Goal: Information Seeking & Learning: Learn about a topic

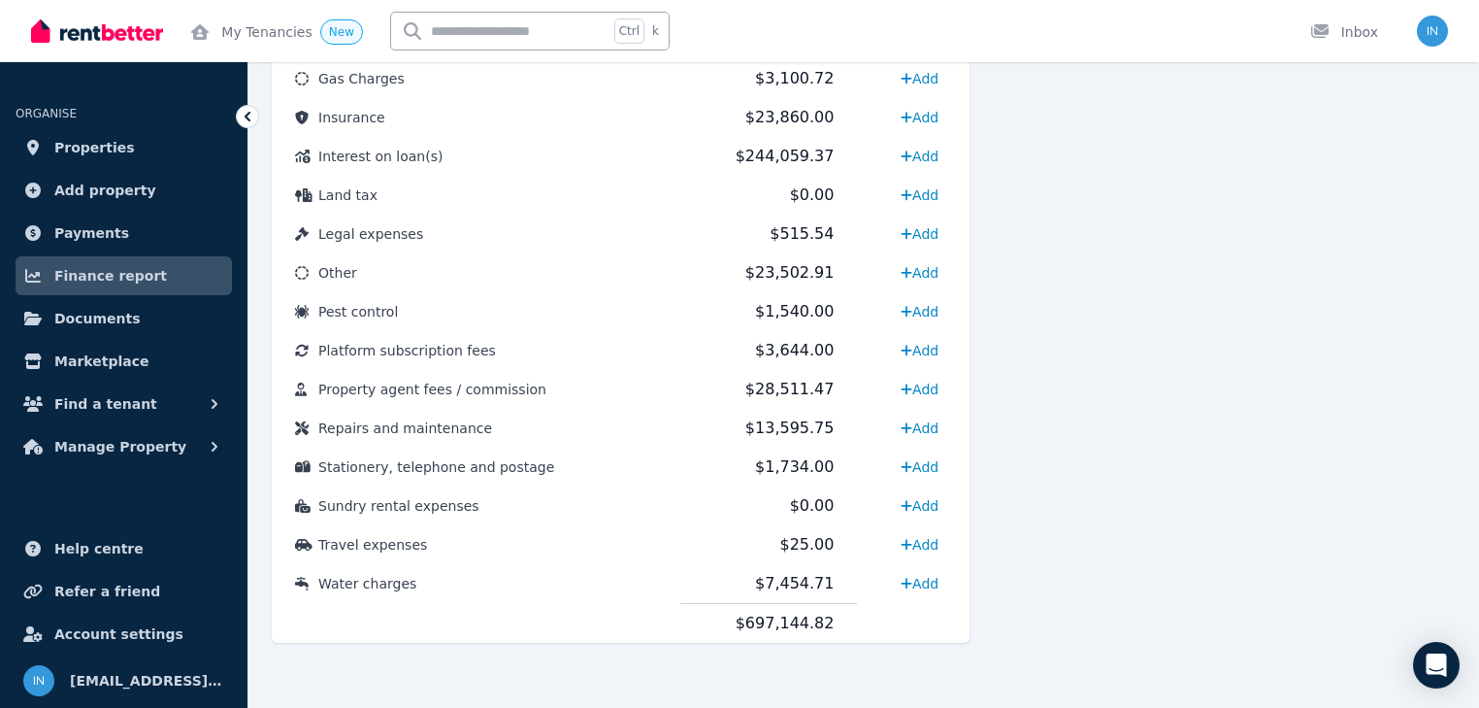
drag, startPoint x: 0, startPoint y: 0, endPoint x: 133, endPoint y: 272, distance: 302.6
click at [133, 272] on span "Finance report" at bounding box center [110, 275] width 113 height 23
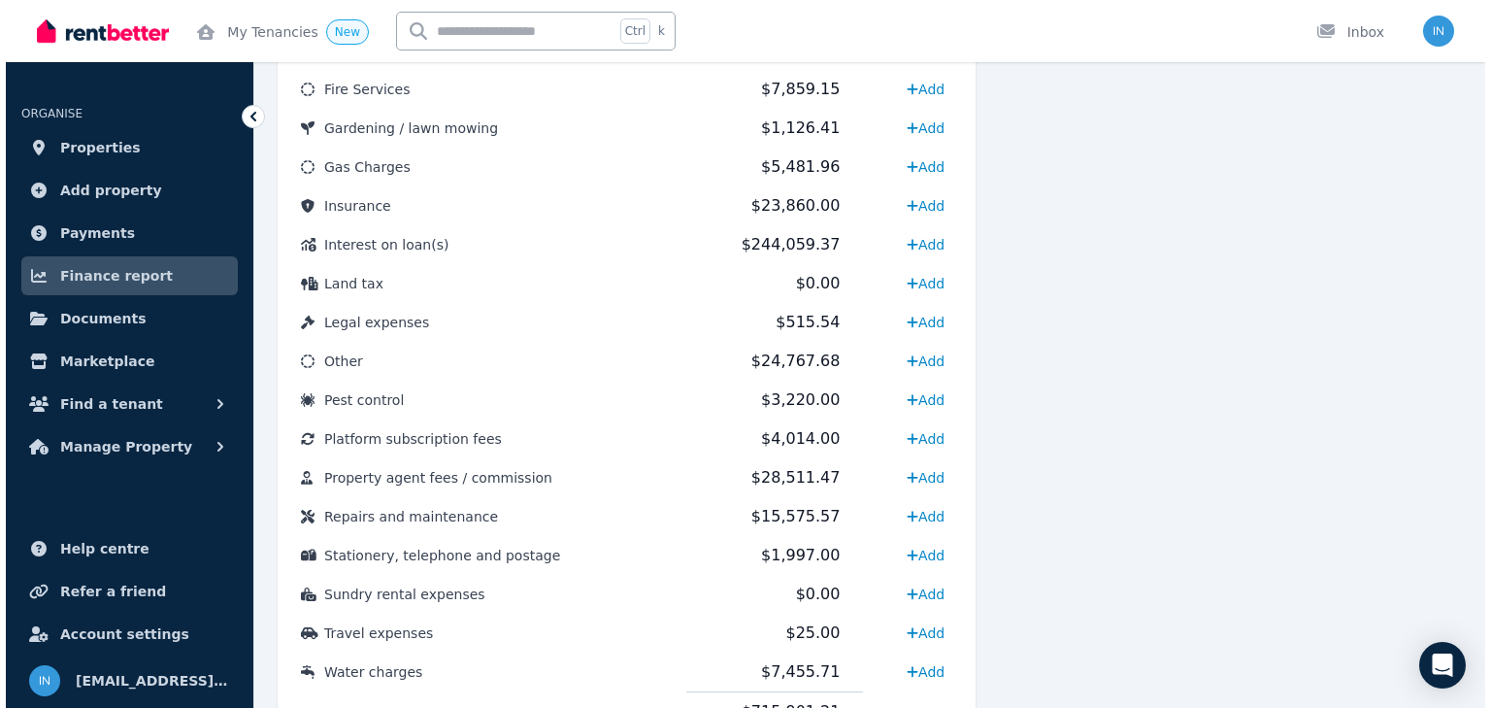
scroll to position [1243, 0]
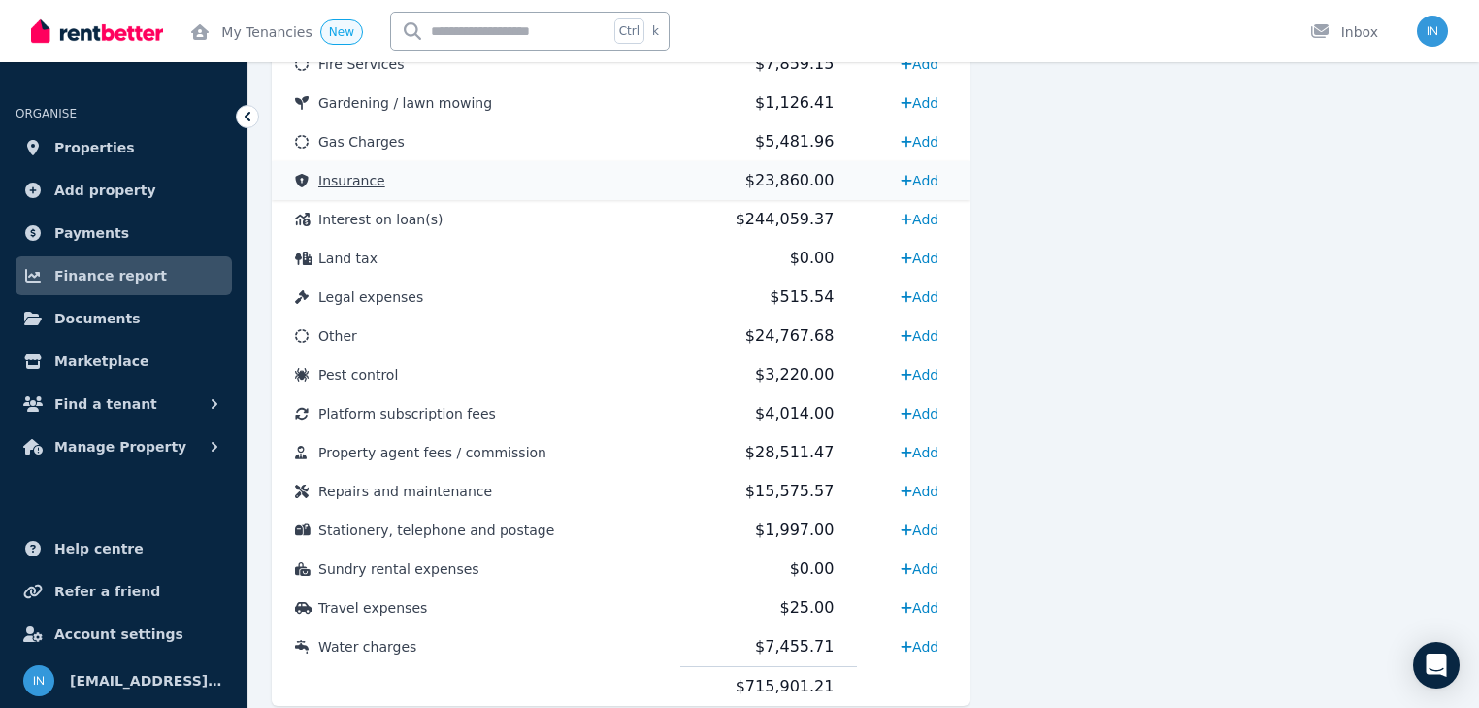
click at [364, 181] on span "Insurance" at bounding box center [351, 181] width 67 height 16
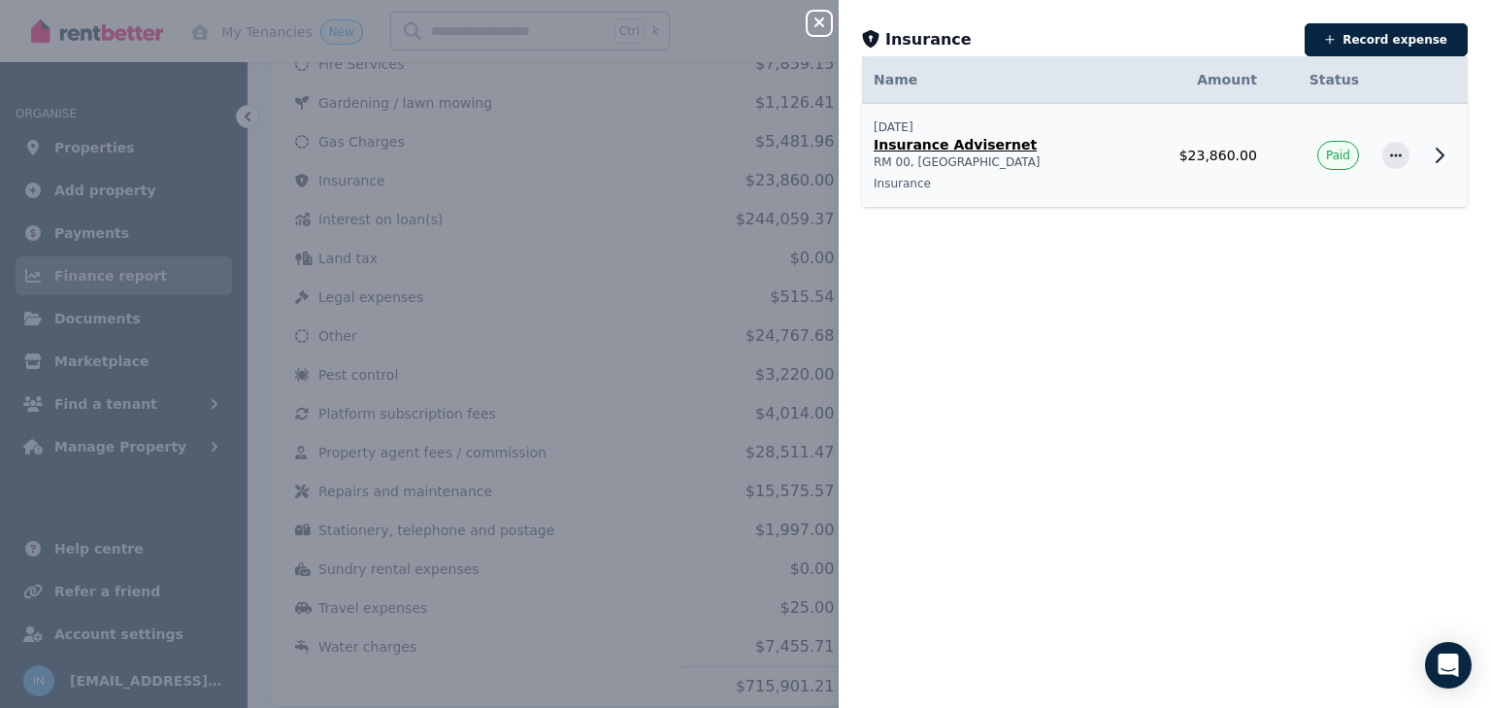
click at [1428, 154] on icon at bounding box center [1439, 155] width 23 height 23
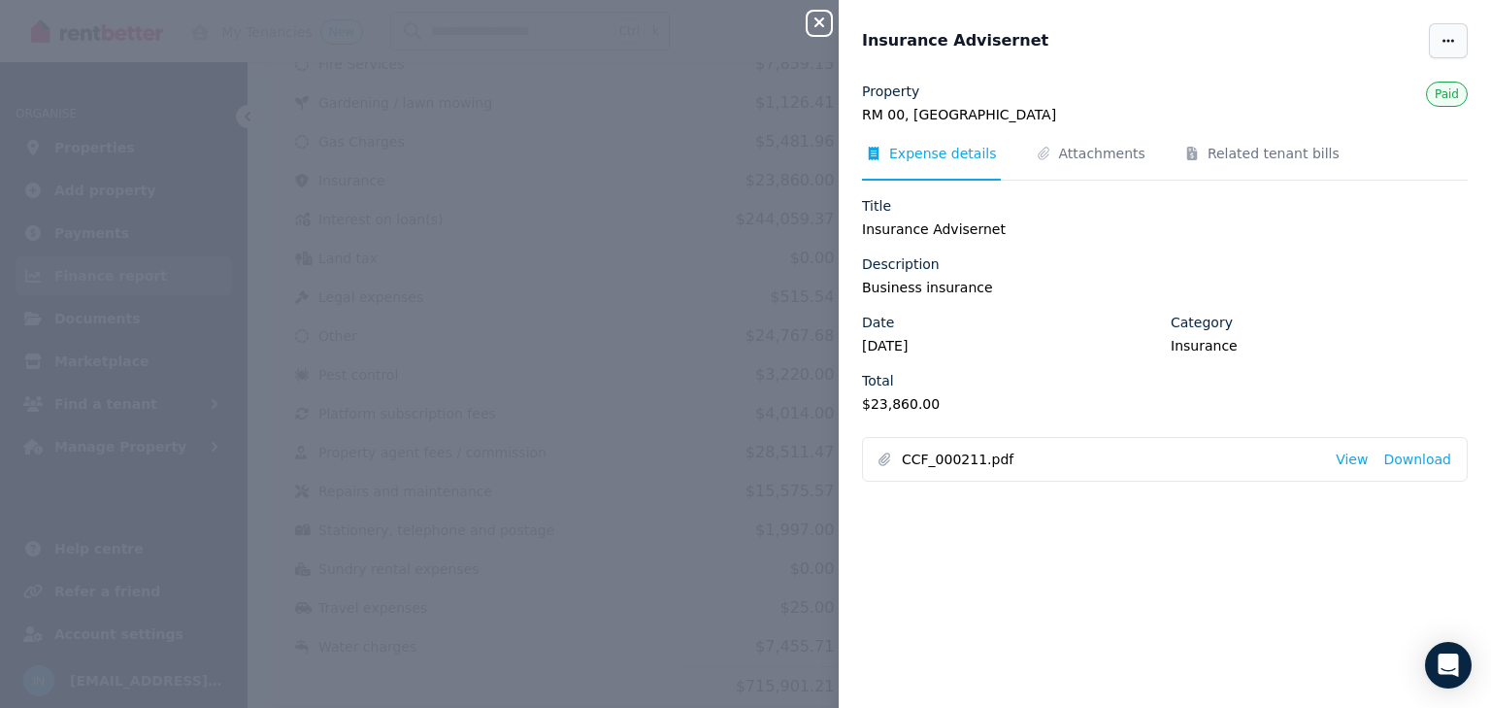
click at [1445, 39] on span "button" at bounding box center [1448, 40] width 39 height 35
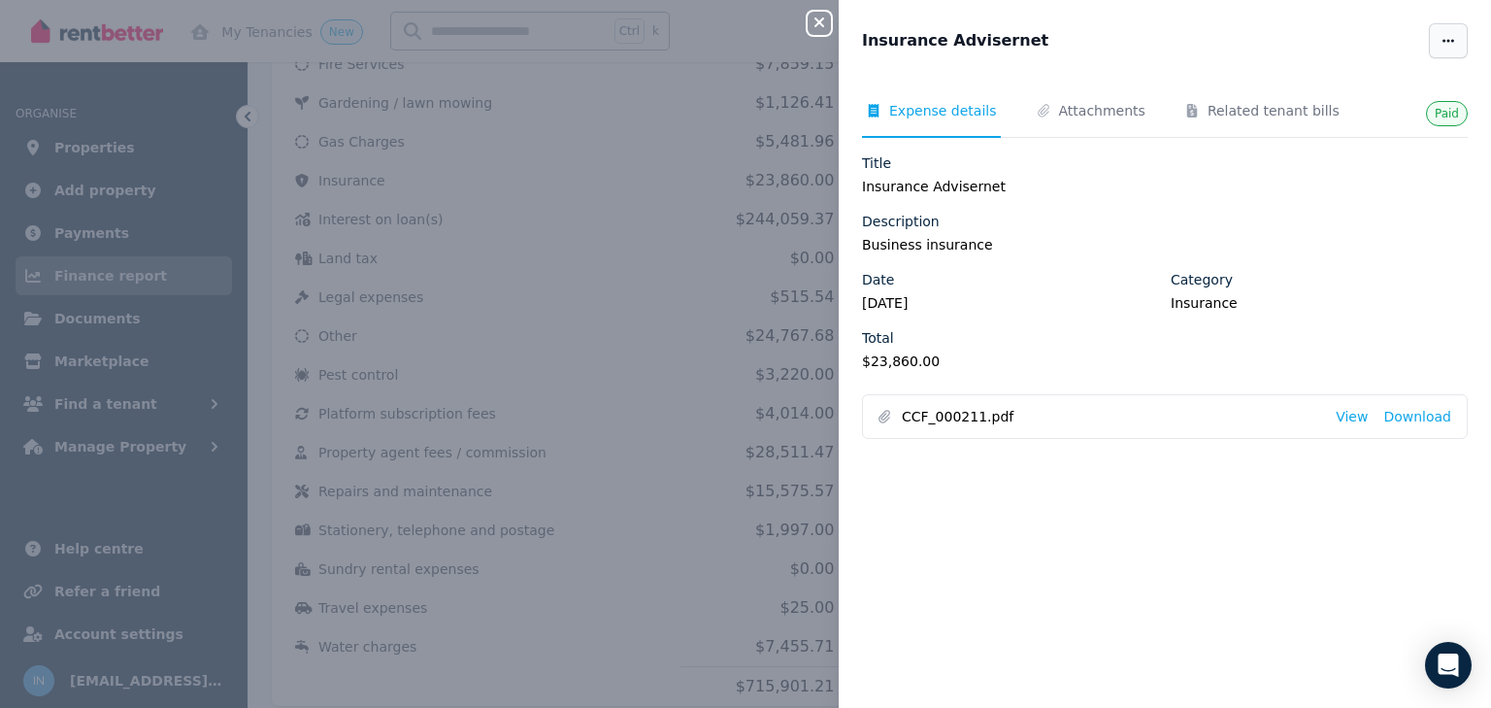
click at [1441, 34] on icon "button" at bounding box center [1449, 41] width 16 height 14
click at [1335, 99] on span "Edit" at bounding box center [1390, 96] width 124 height 23
select select "**********"
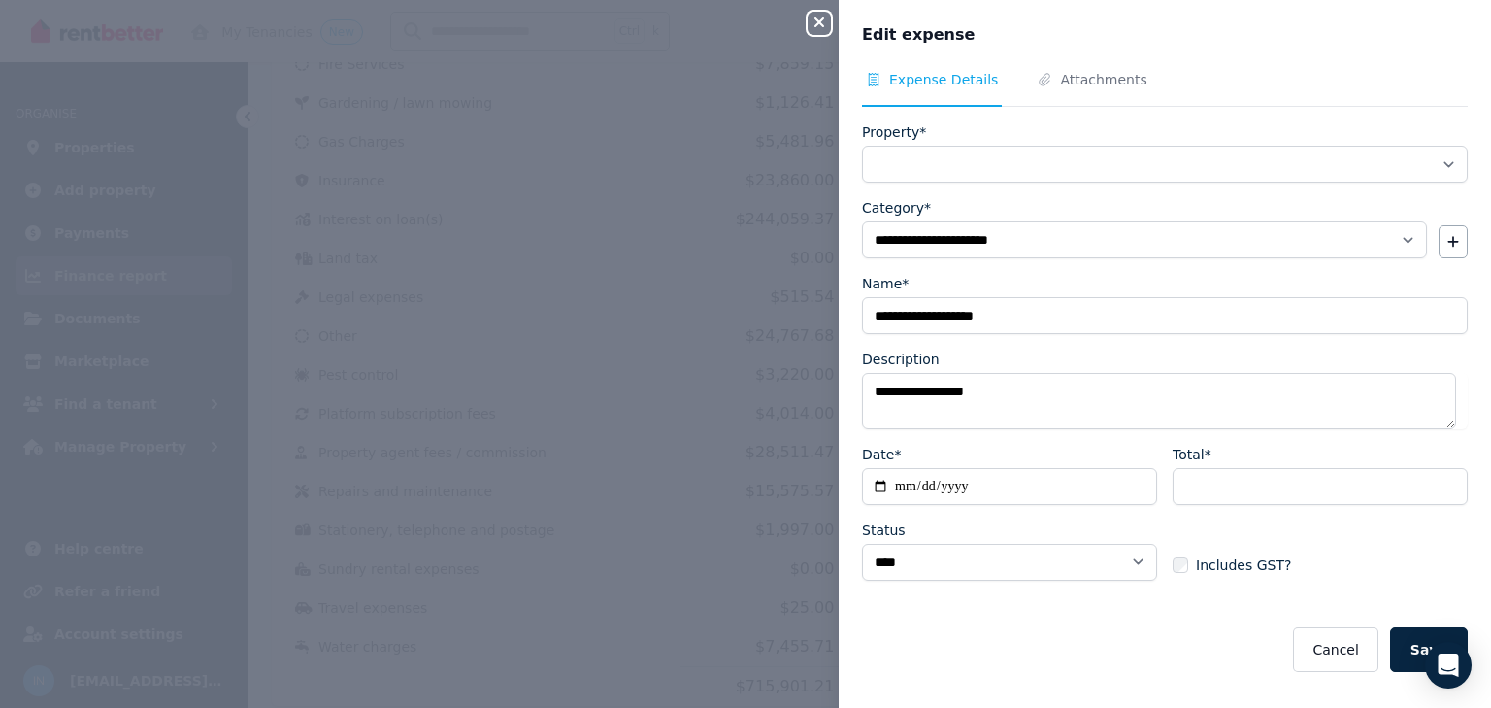
select select "**********"
drag, startPoint x: 1258, startPoint y: 487, endPoint x: 1182, endPoint y: 479, distance: 76.2
click at [1182, 479] on input "********" at bounding box center [1320, 486] width 295 height 37
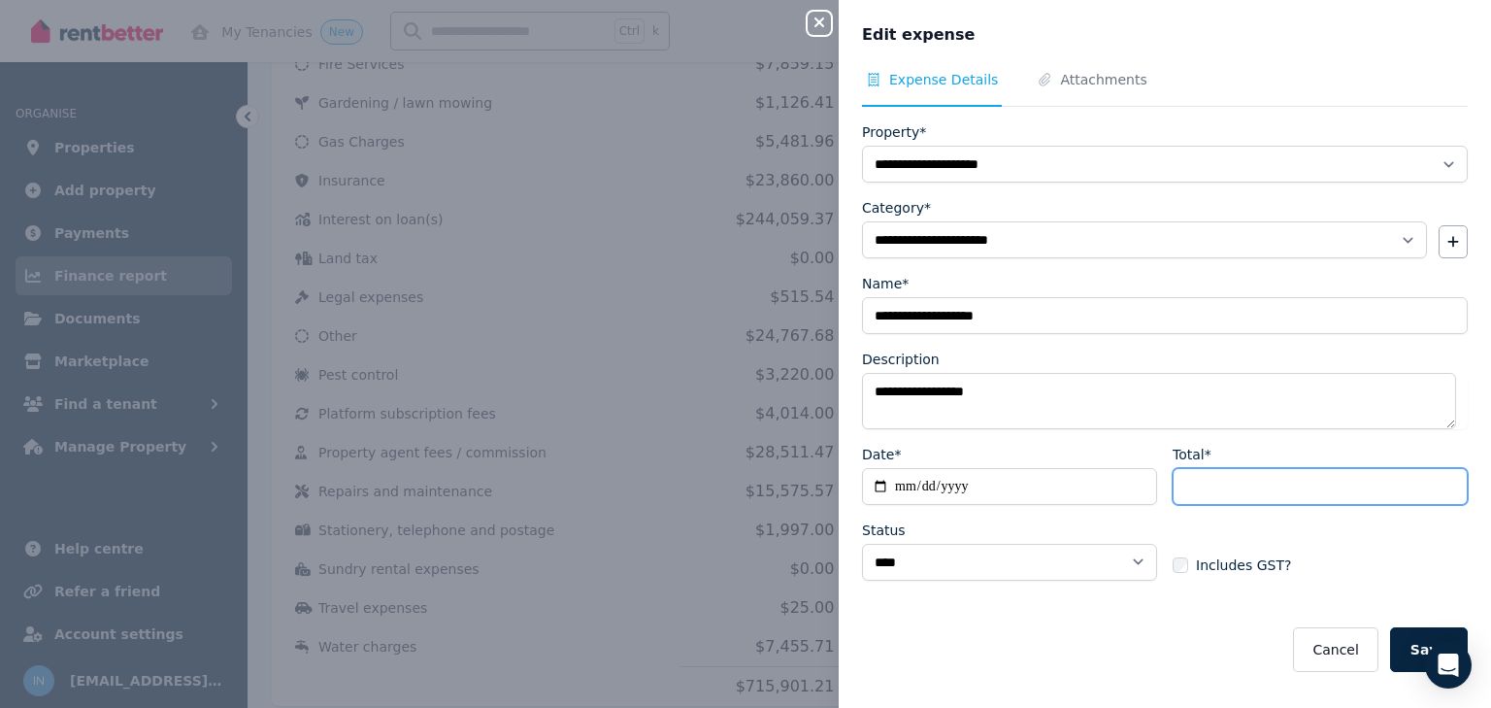
drag, startPoint x: 1225, startPoint y: 486, endPoint x: 1155, endPoint y: 482, distance: 70.0
click at [1155, 482] on div "**********" at bounding box center [1165, 520] width 606 height 151
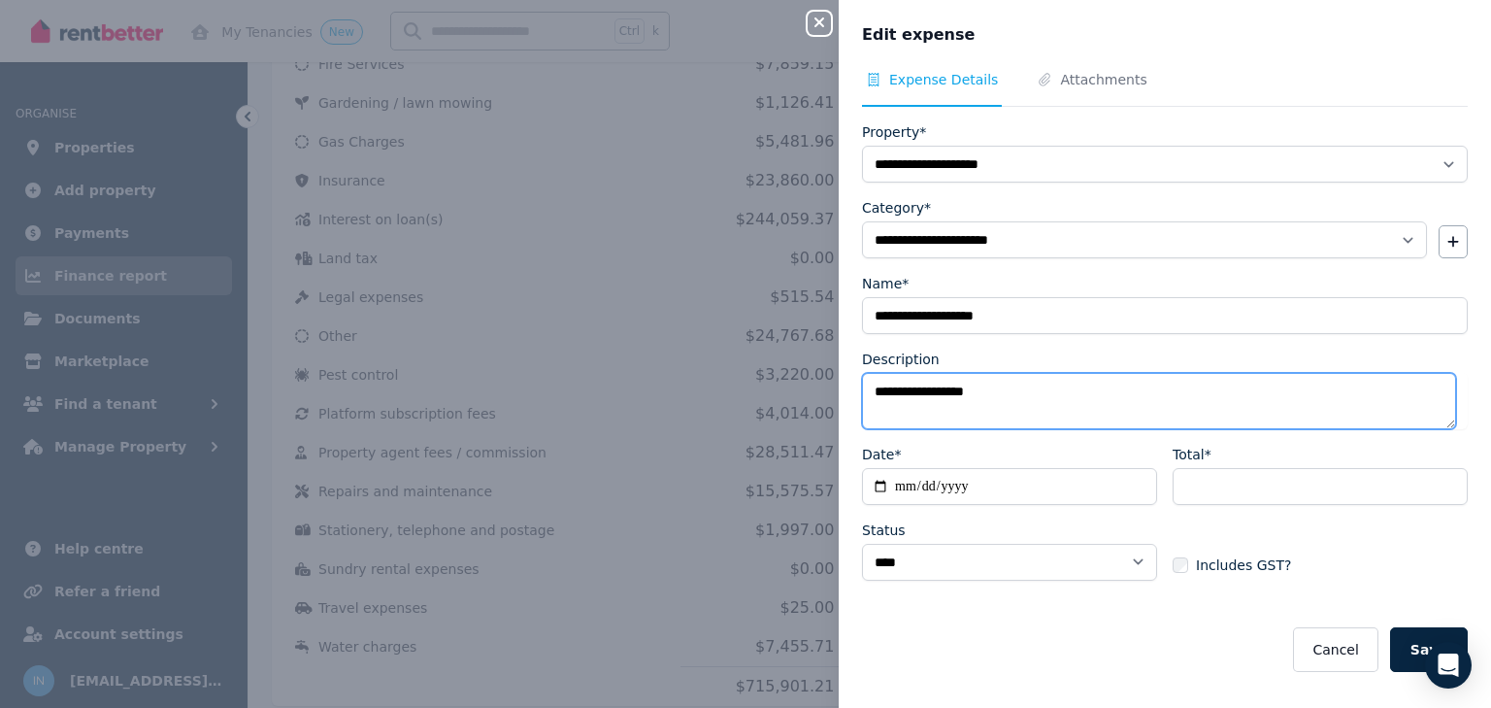
click at [996, 392] on textarea "**********" at bounding box center [1159, 401] width 594 height 56
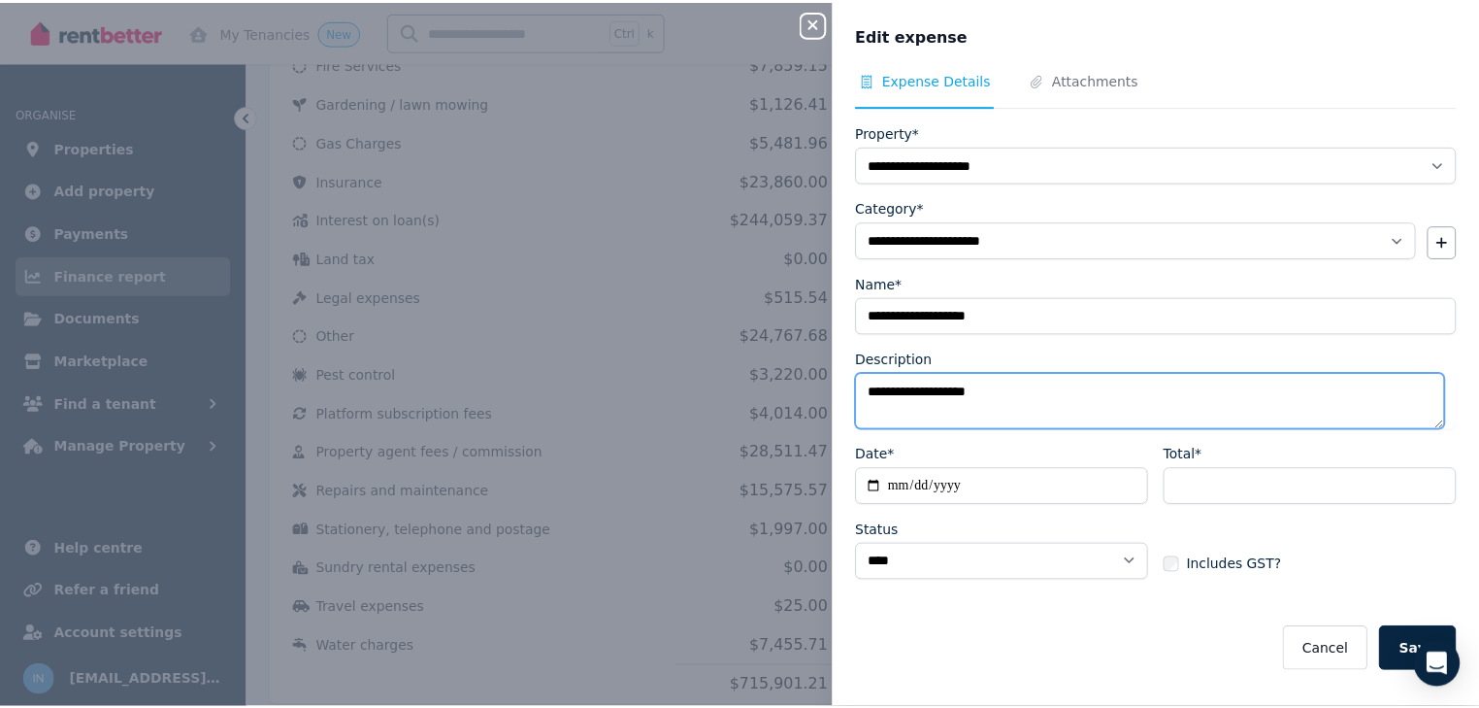
scroll to position [11, 0]
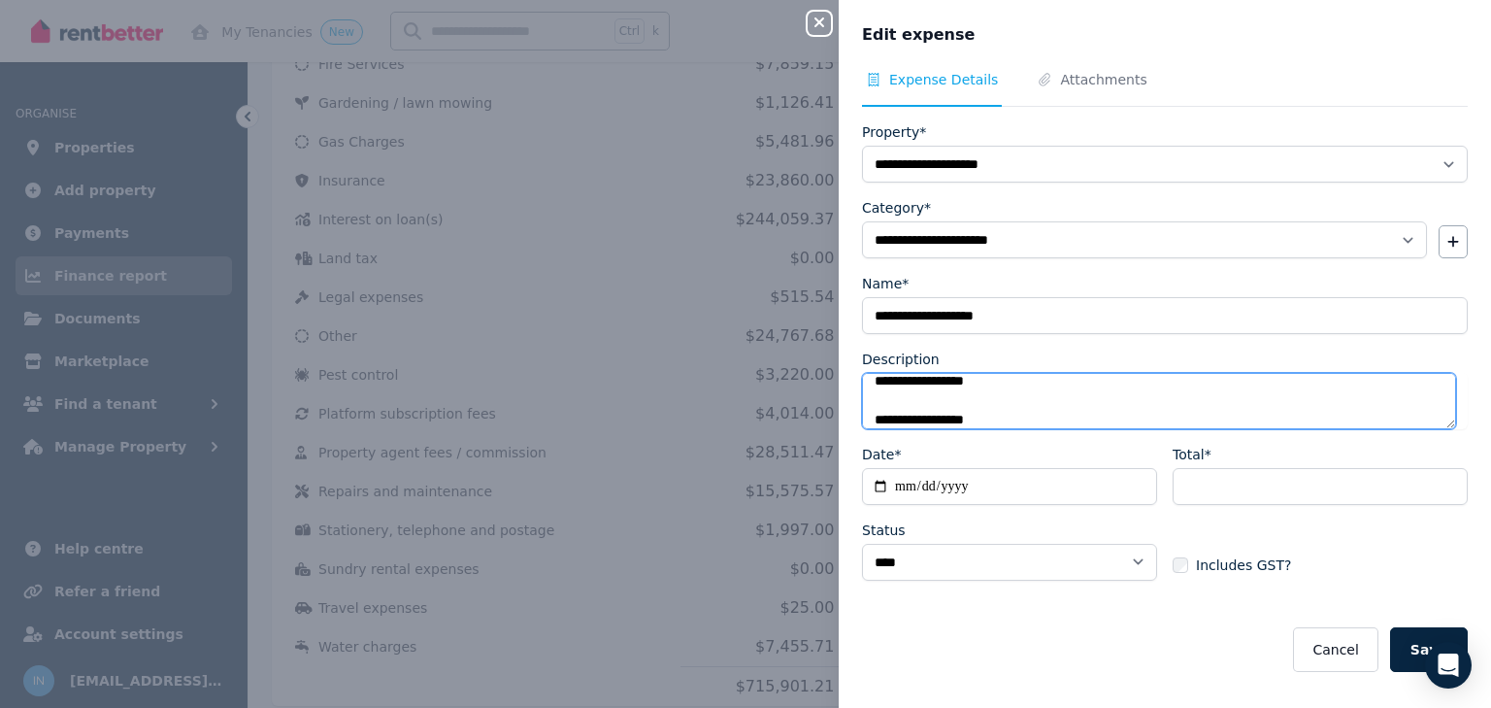
paste textarea "*********"
type textarea "**********"
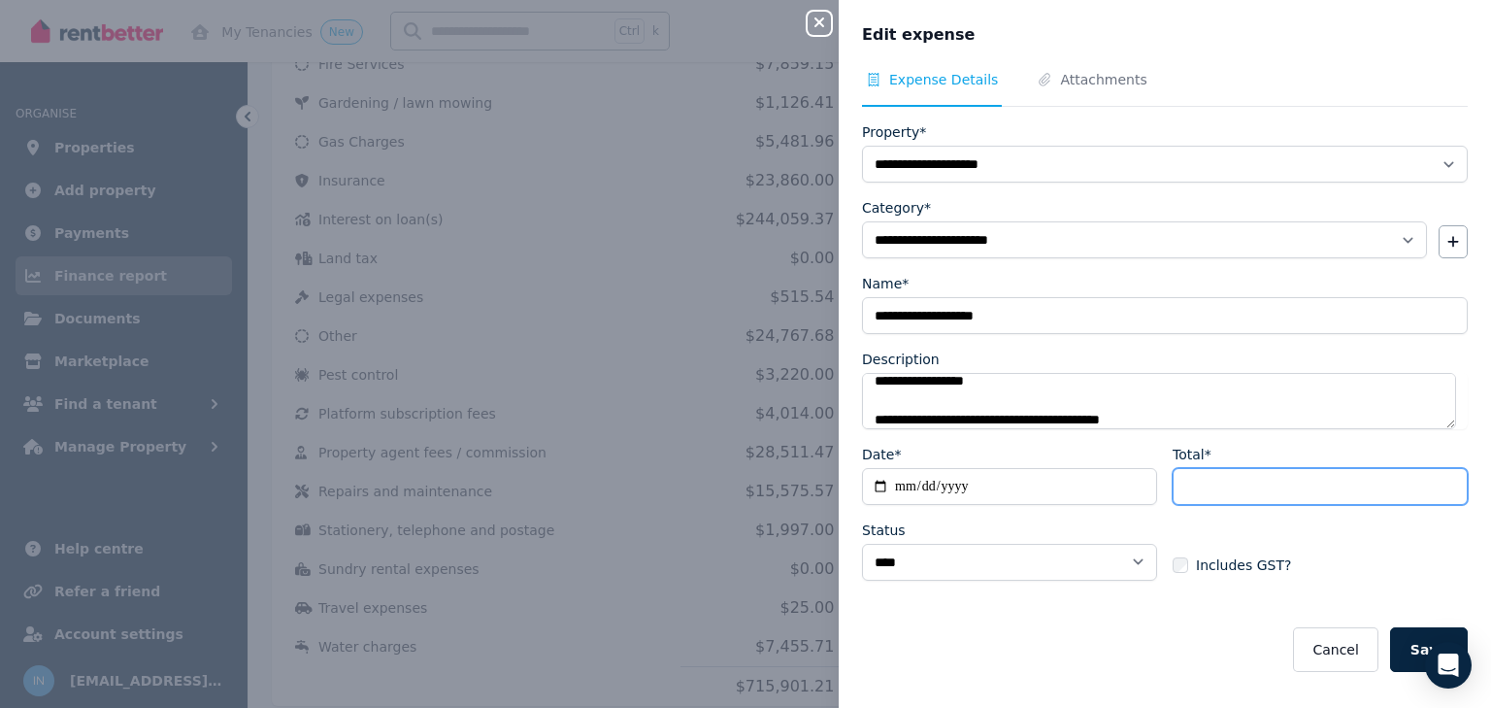
drag, startPoint x: 1208, startPoint y: 486, endPoint x: 1163, endPoint y: 485, distance: 44.7
click at [1163, 485] on div "**********" at bounding box center [1165, 520] width 606 height 151
type input "********"
click at [1390, 627] on button "Save" at bounding box center [1429, 649] width 78 height 45
click at [1400, 640] on button "Save" at bounding box center [1429, 649] width 78 height 45
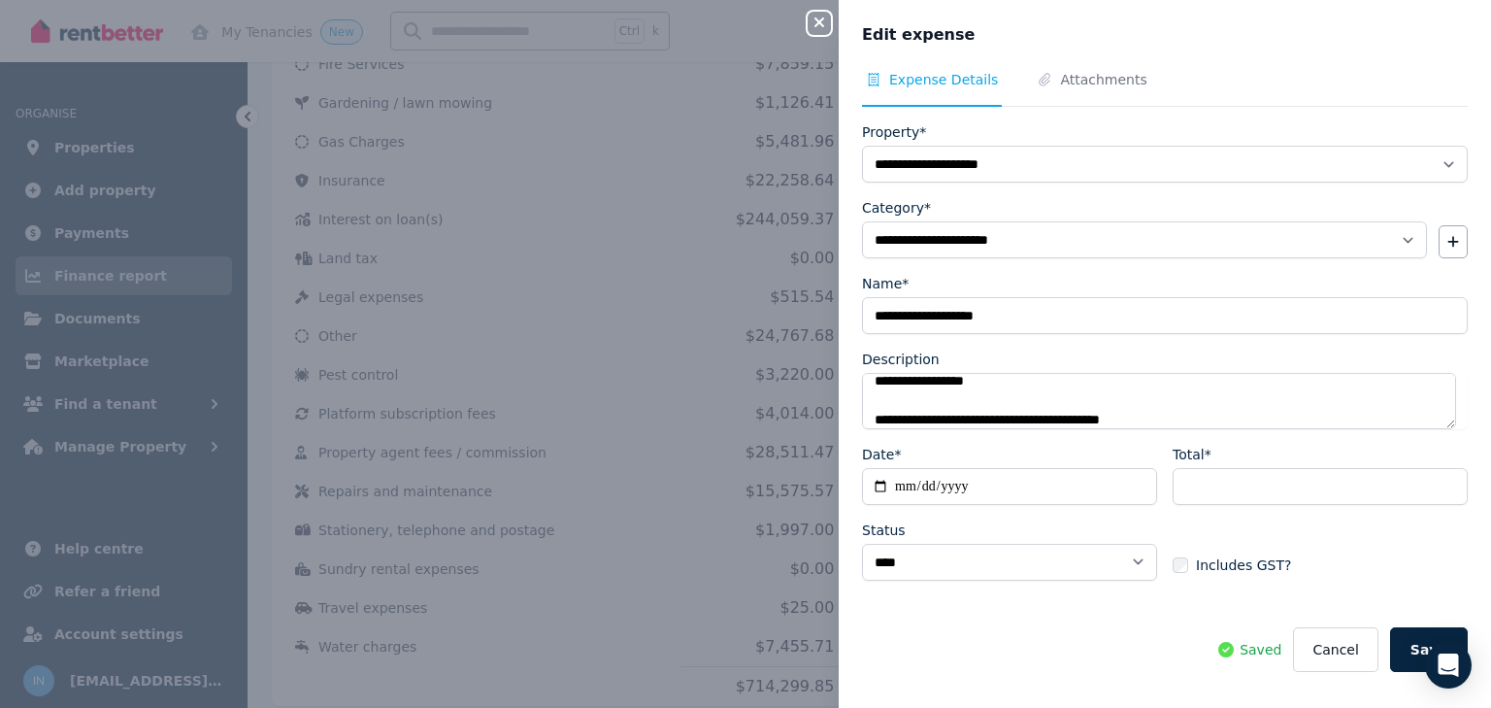
click at [823, 31] on button "Close panel" at bounding box center [819, 23] width 23 height 23
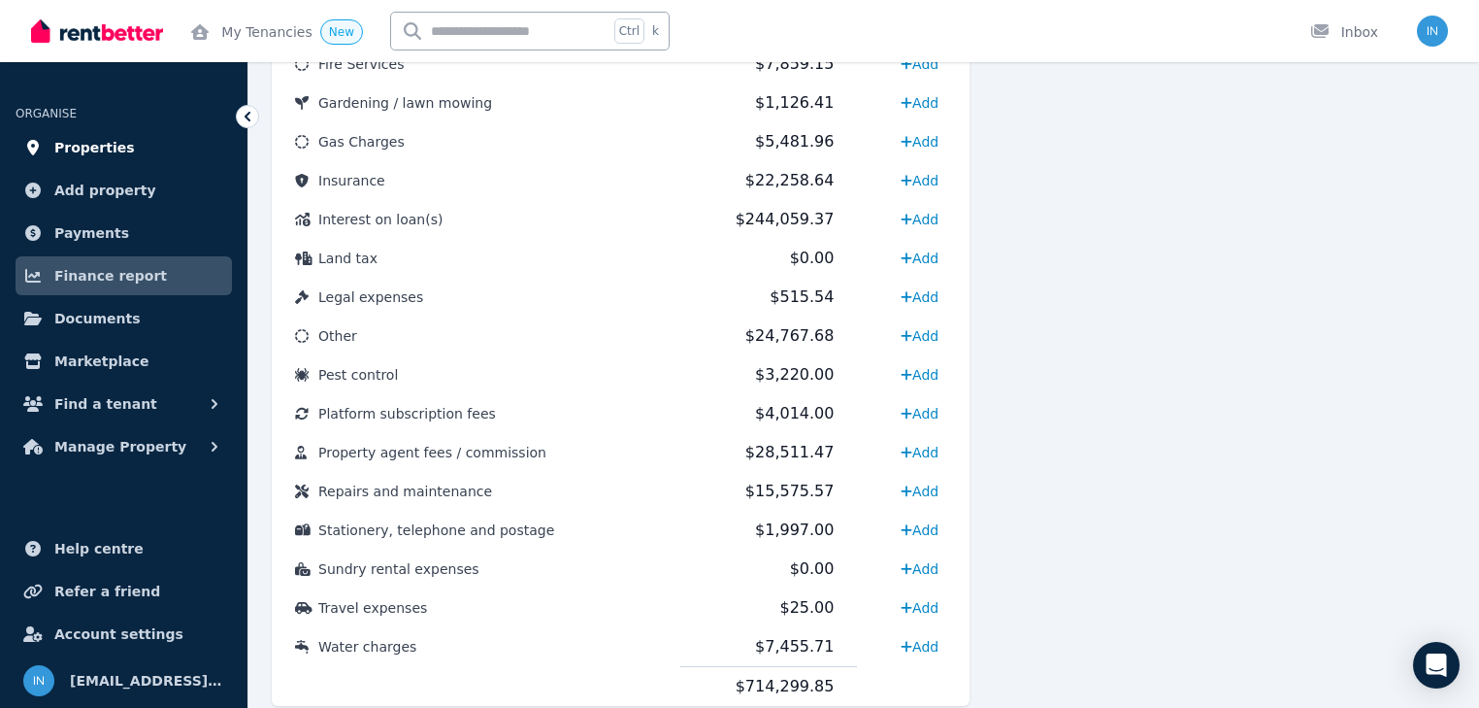
click at [89, 145] on span "Properties" at bounding box center [94, 147] width 81 height 23
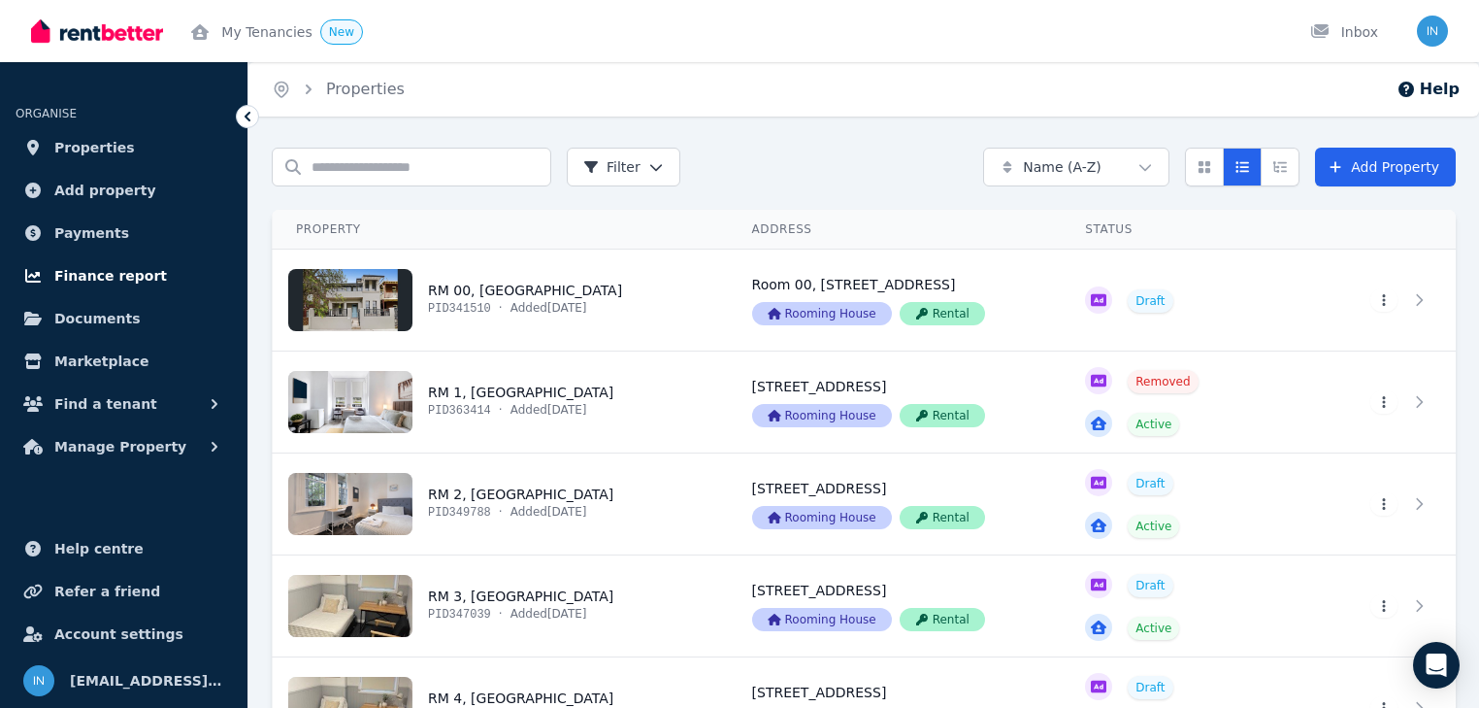
click at [87, 276] on span "Finance report" at bounding box center [110, 275] width 113 height 23
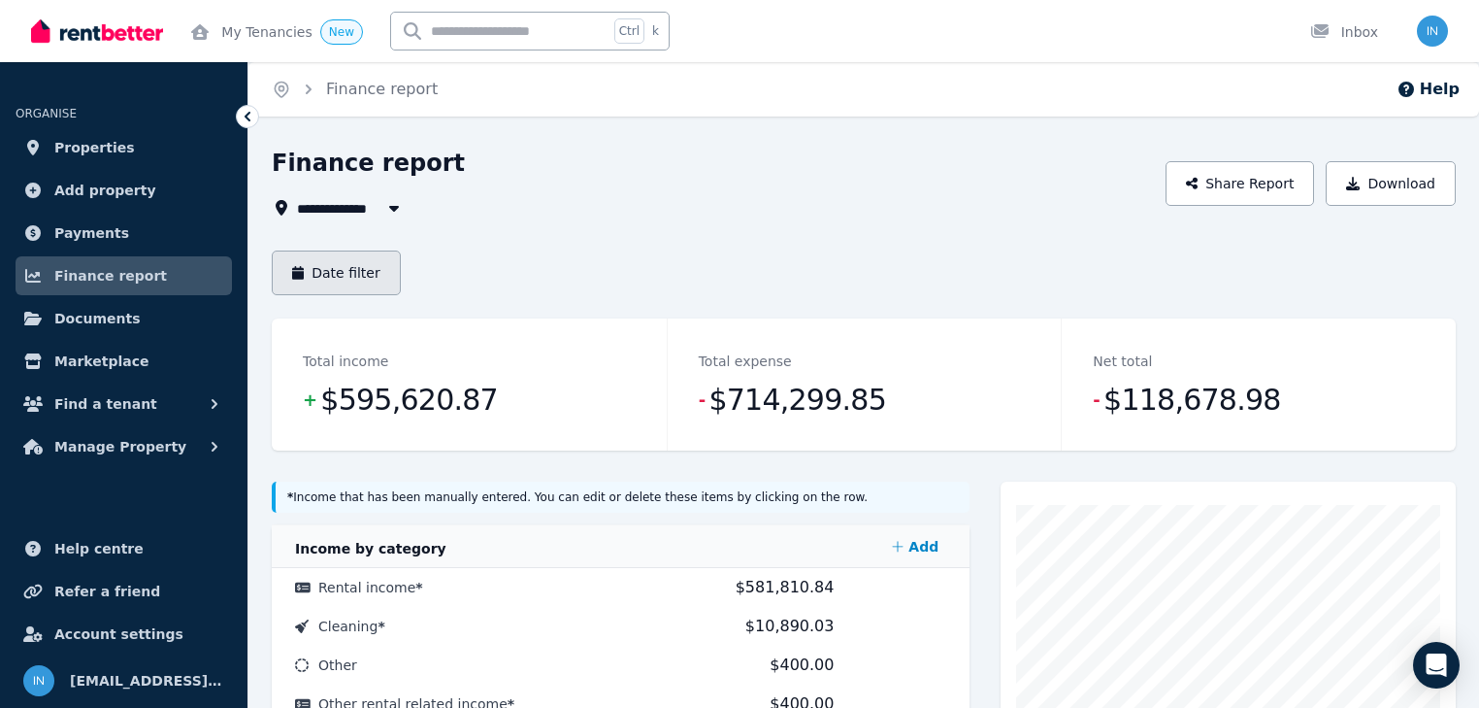
click at [360, 269] on button "Date filter" at bounding box center [336, 272] width 129 height 45
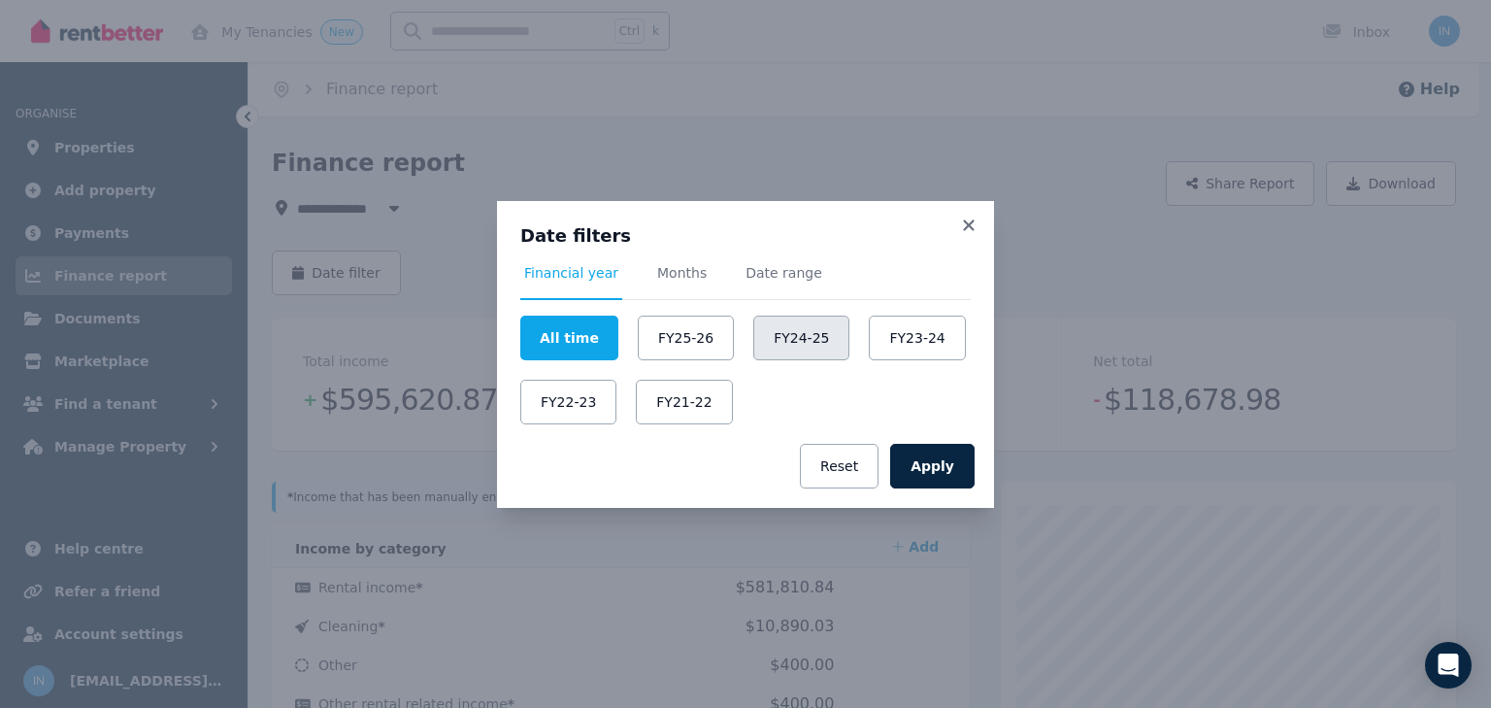
click at [773, 335] on button "FY24-25" at bounding box center [801, 338] width 96 height 45
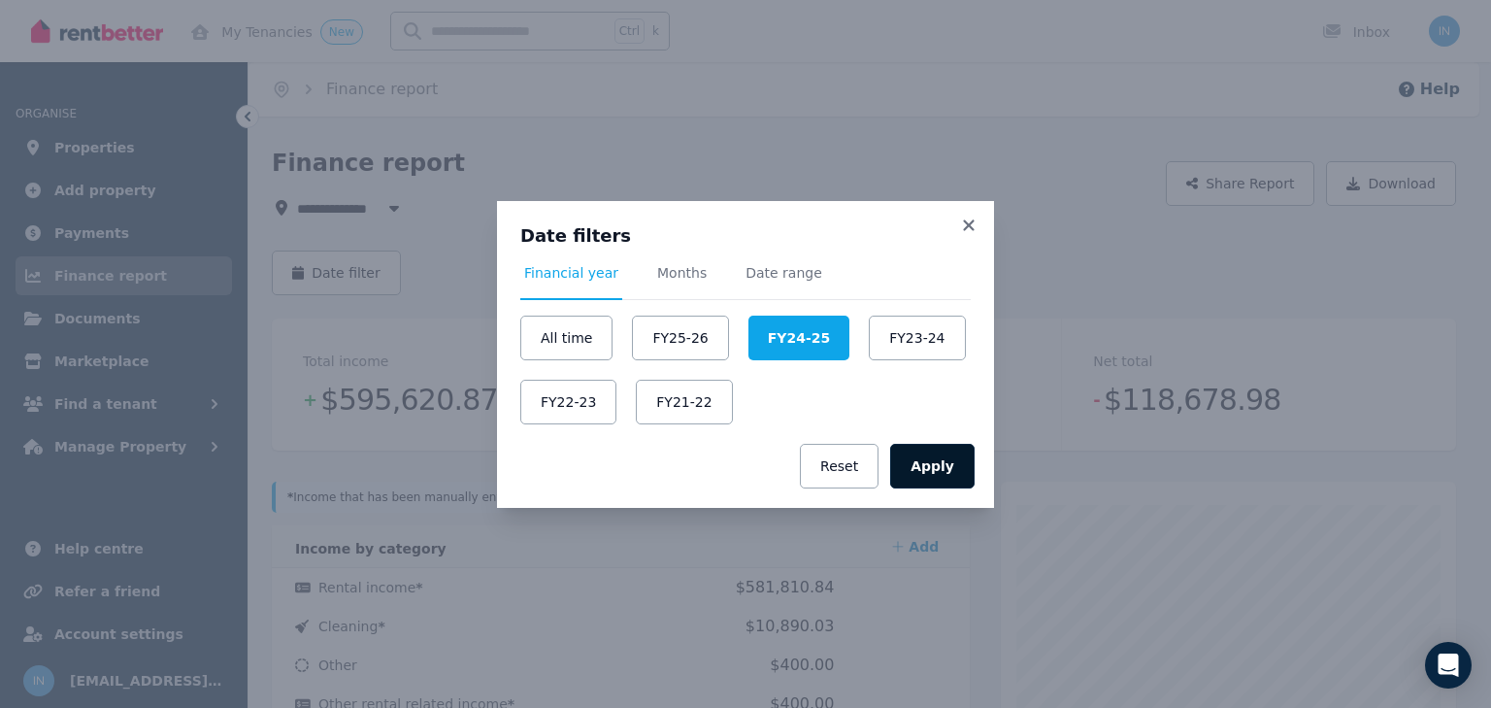
click at [928, 469] on button "Apply" at bounding box center [932, 466] width 84 height 45
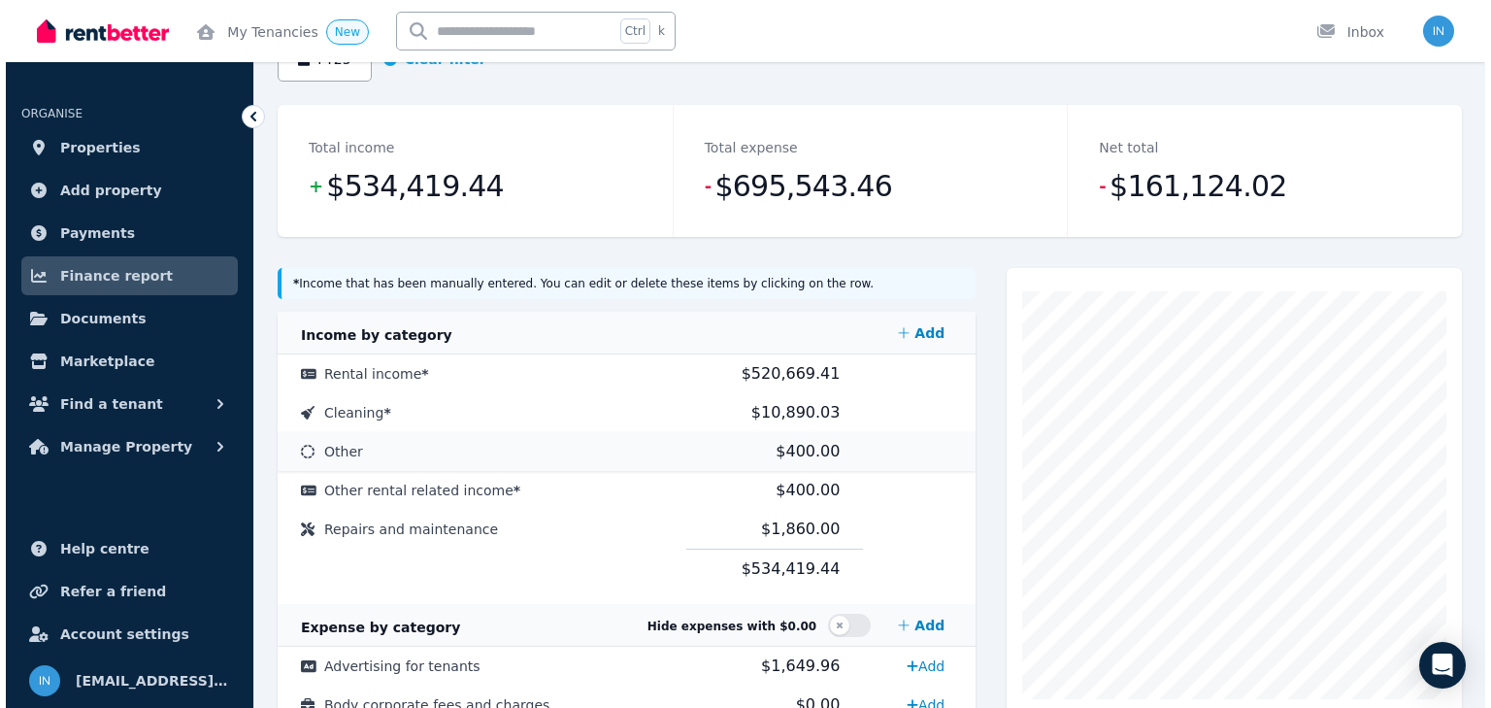
scroll to position [233, 0]
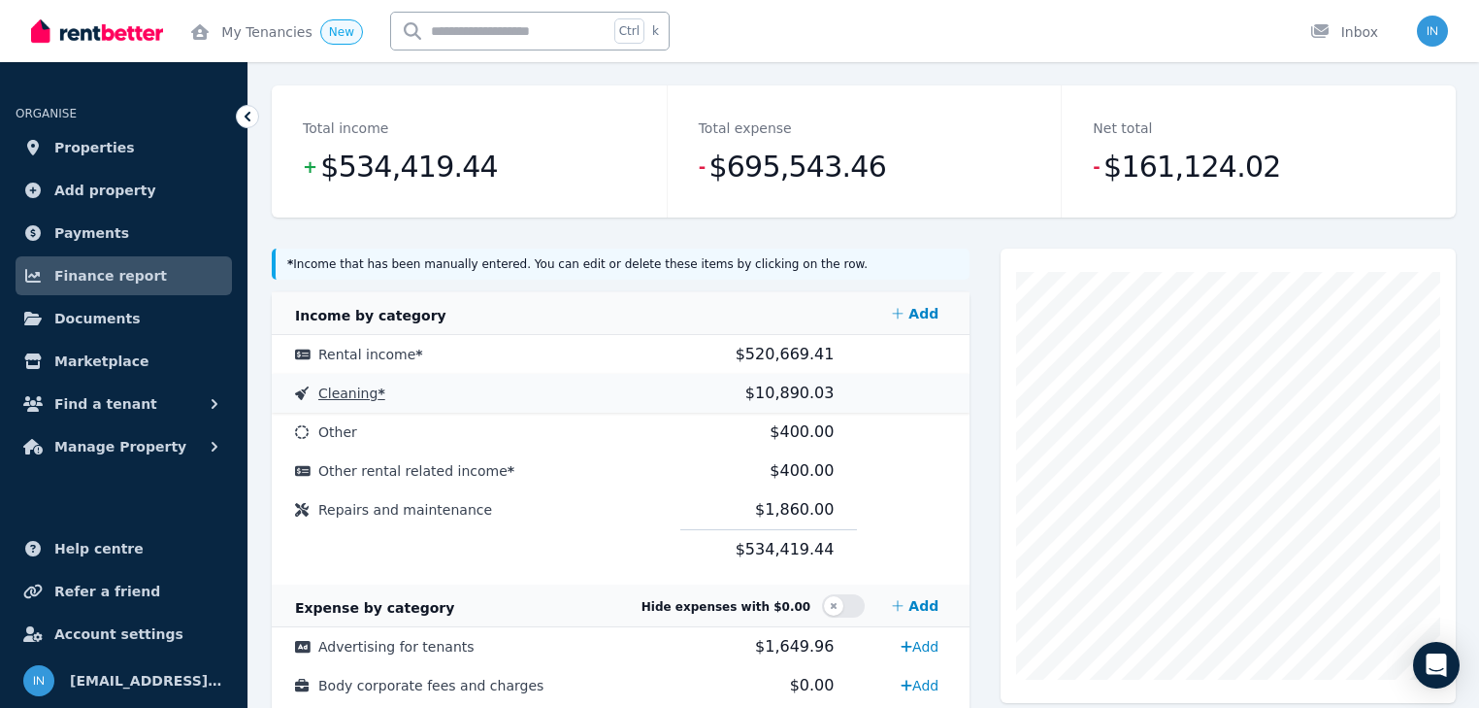
click at [788, 395] on span "$10,890.03" at bounding box center [790, 392] width 89 height 18
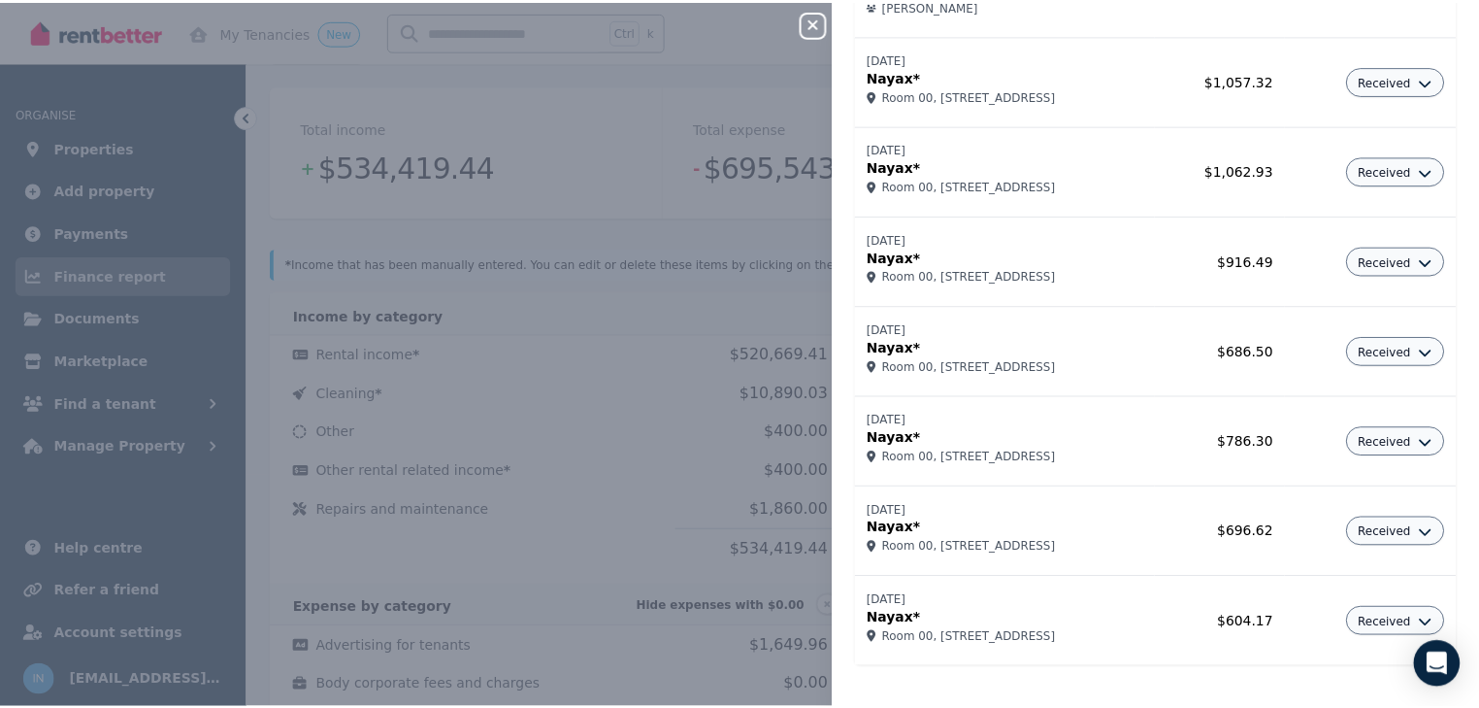
scroll to position [677, 0]
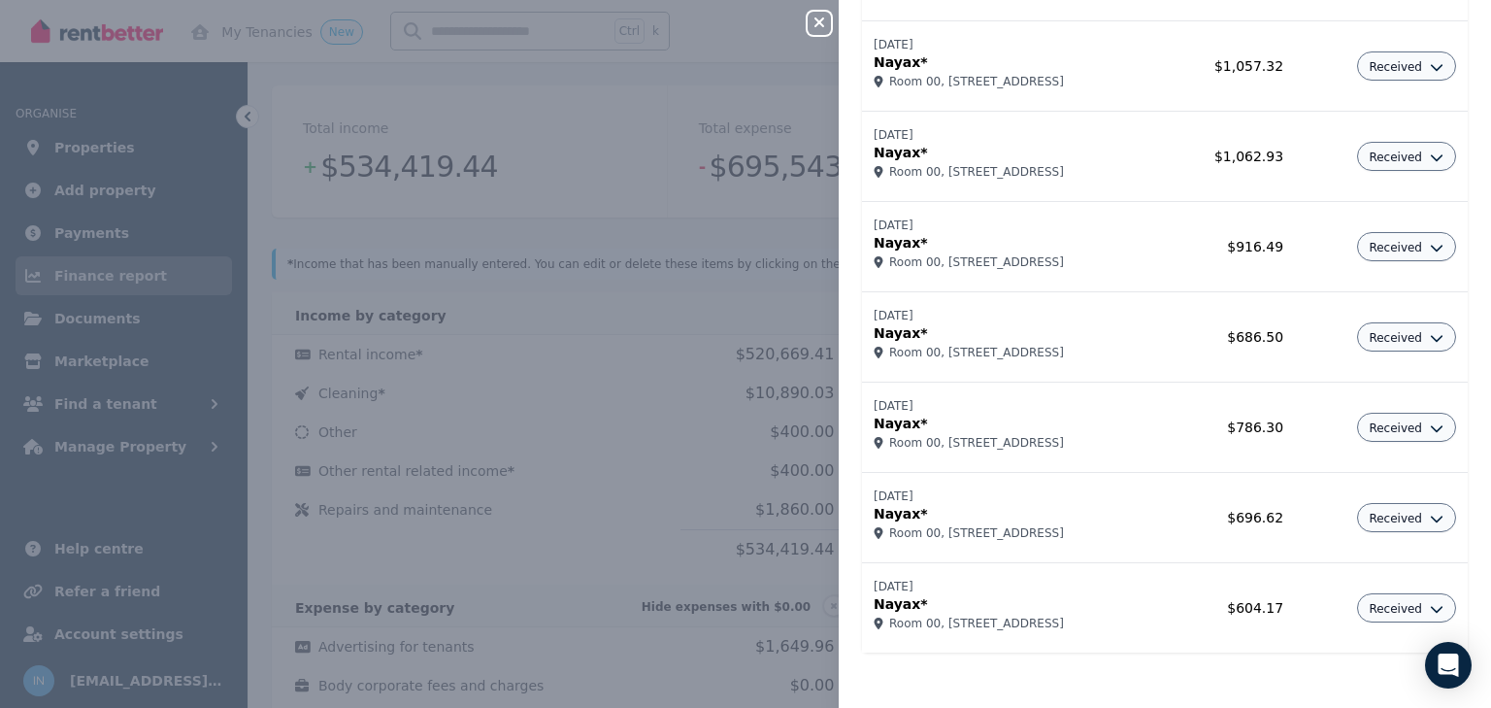
click at [770, 318] on div "Close panel Cleaning Record income Name Amount [DATE] Nayax* Room 00, [STREET_A…" at bounding box center [745, 354] width 1491 height 708
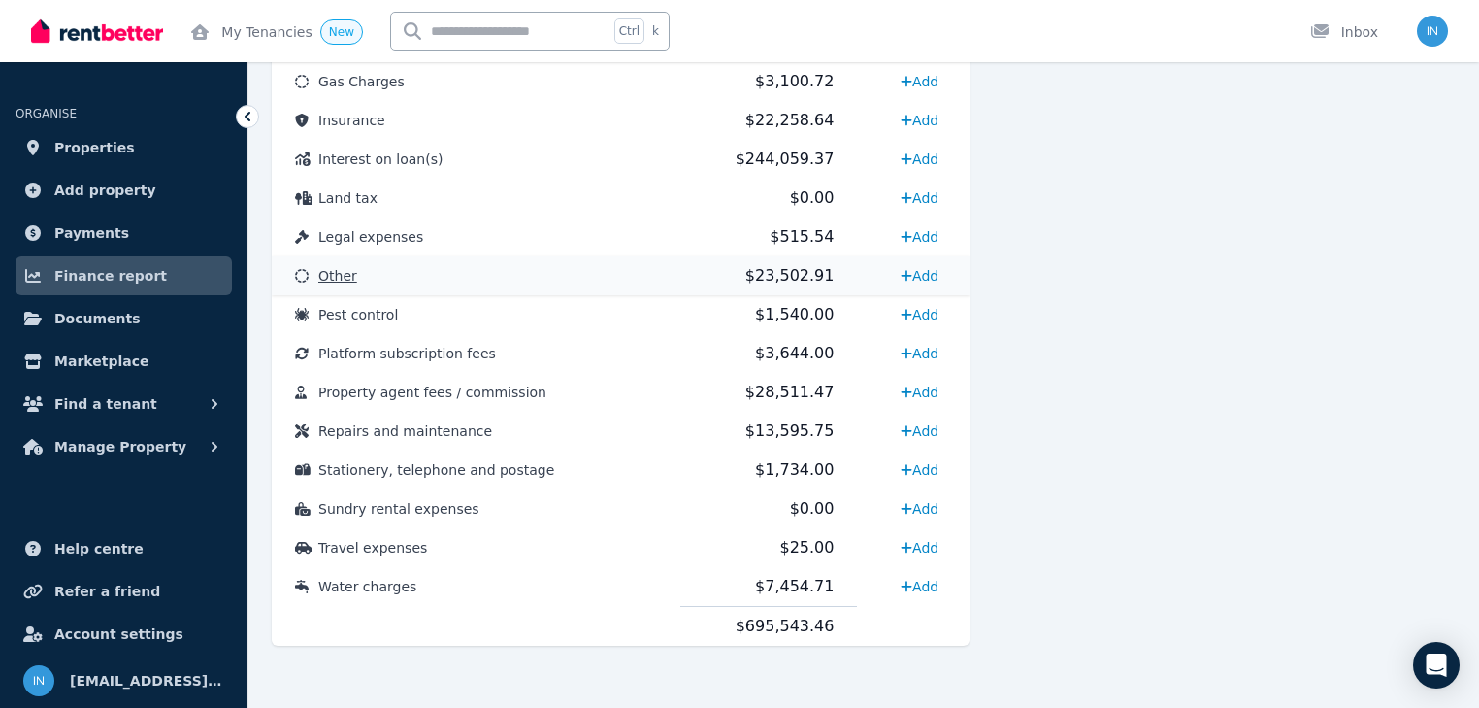
scroll to position [1306, 0]
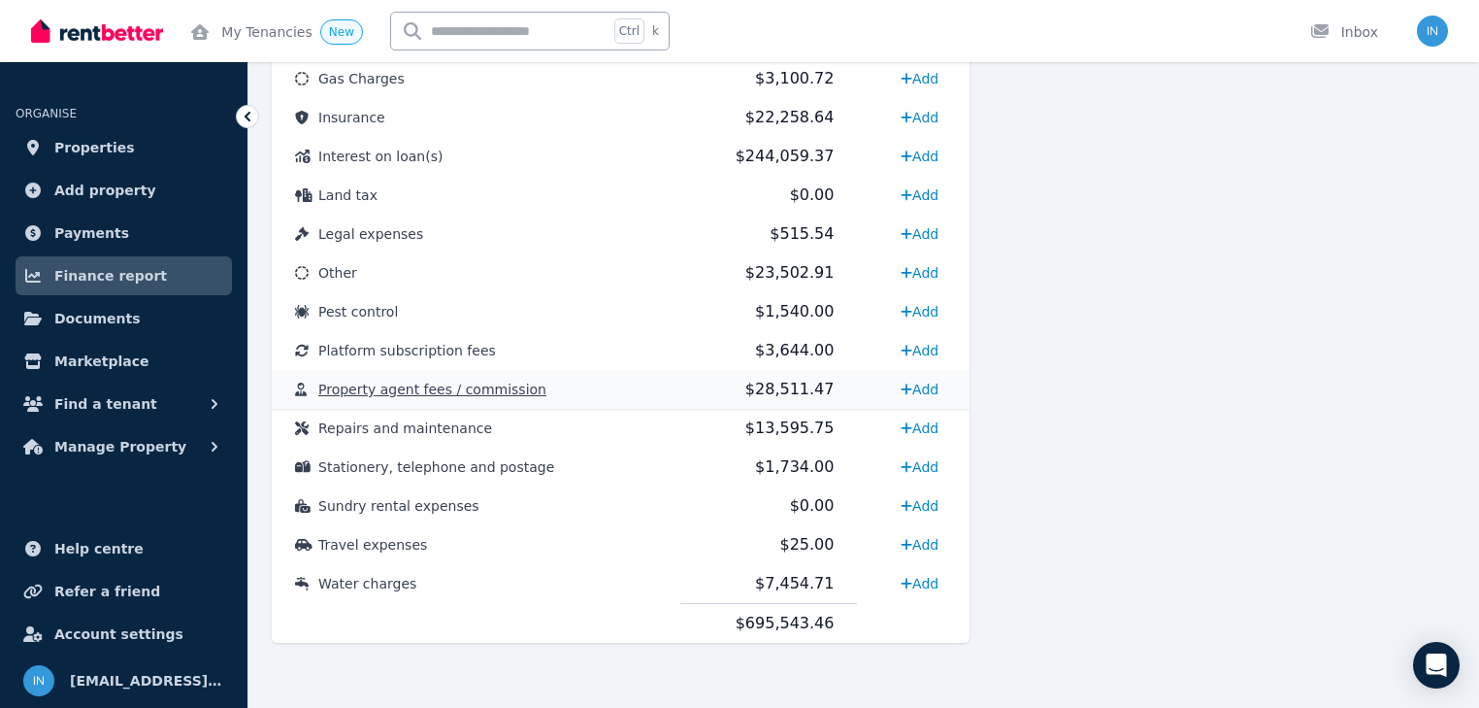
click at [373, 386] on span "Property agent fees / commission" at bounding box center [432, 390] width 228 height 16
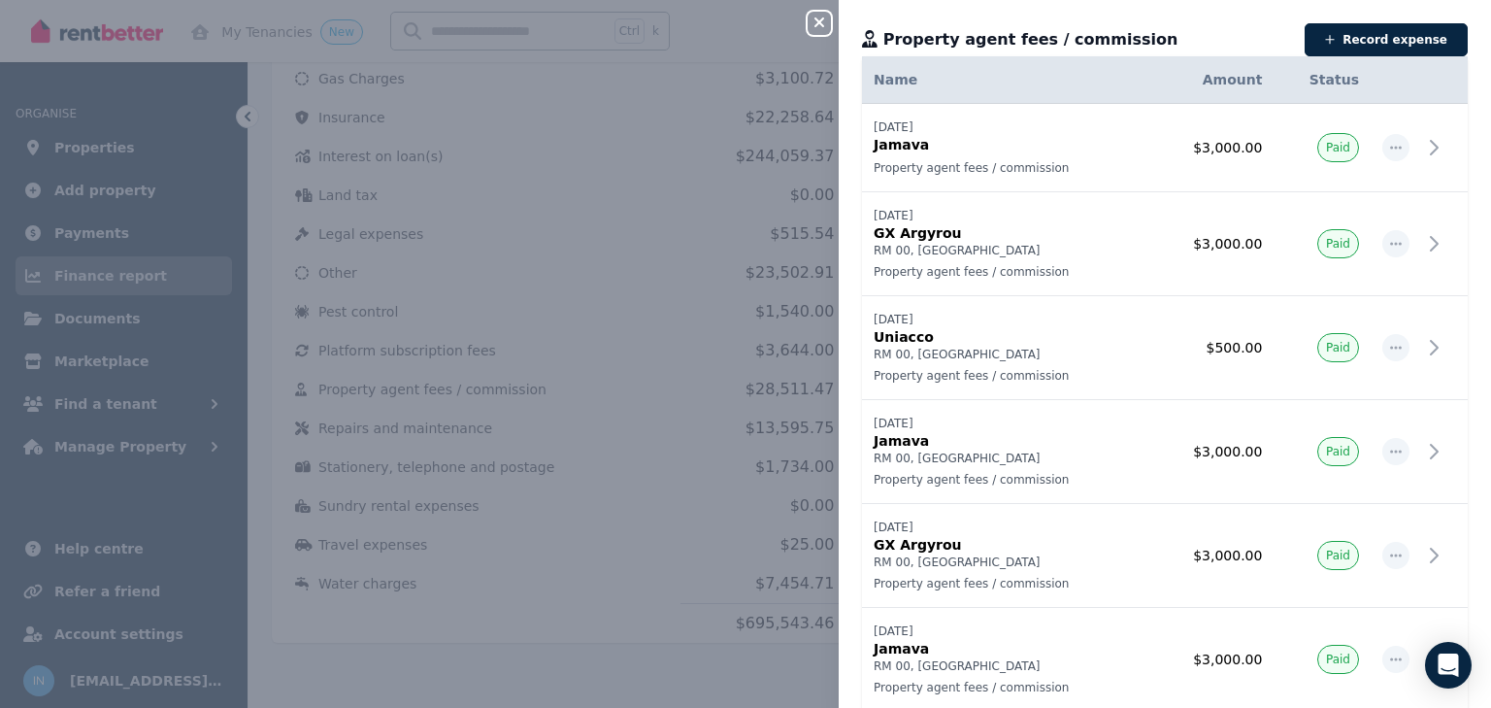
click at [820, 17] on icon "button" at bounding box center [819, 23] width 23 height 16
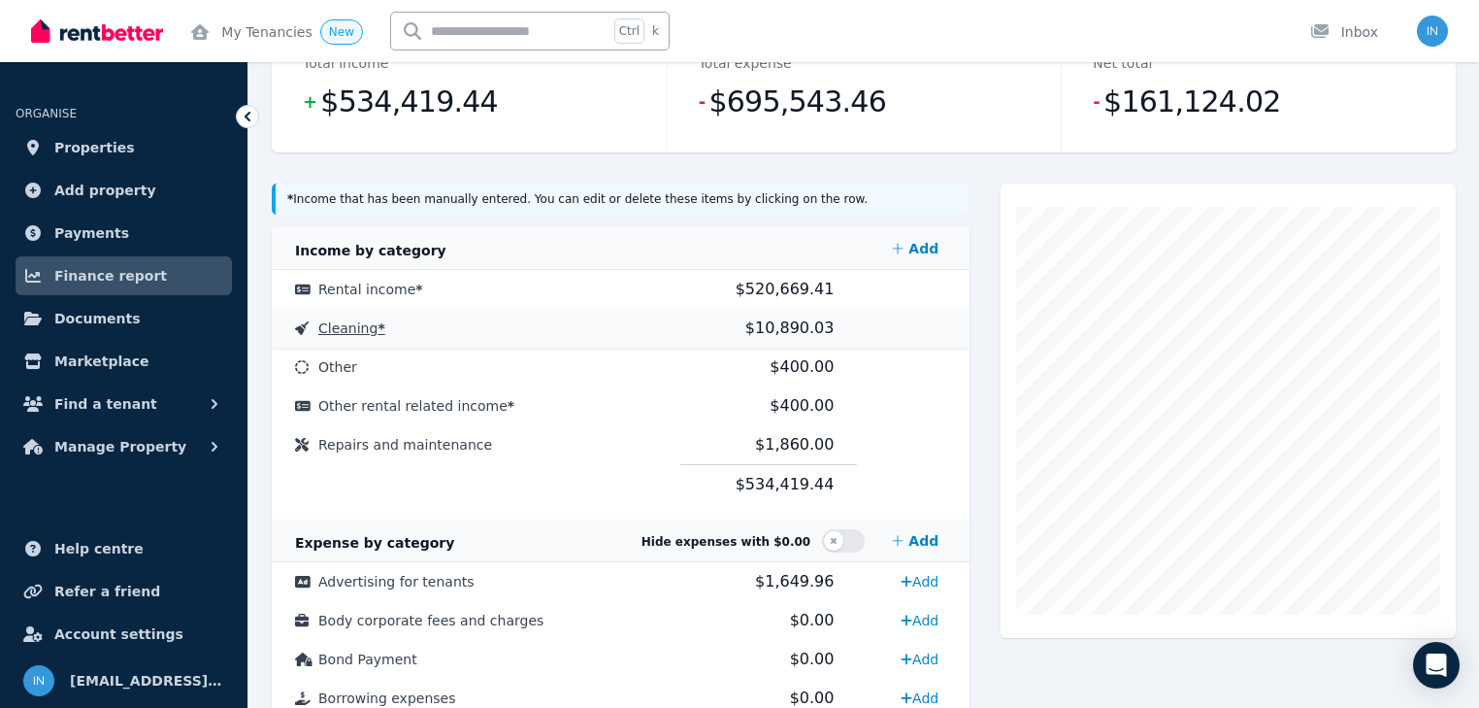
scroll to position [311, 0]
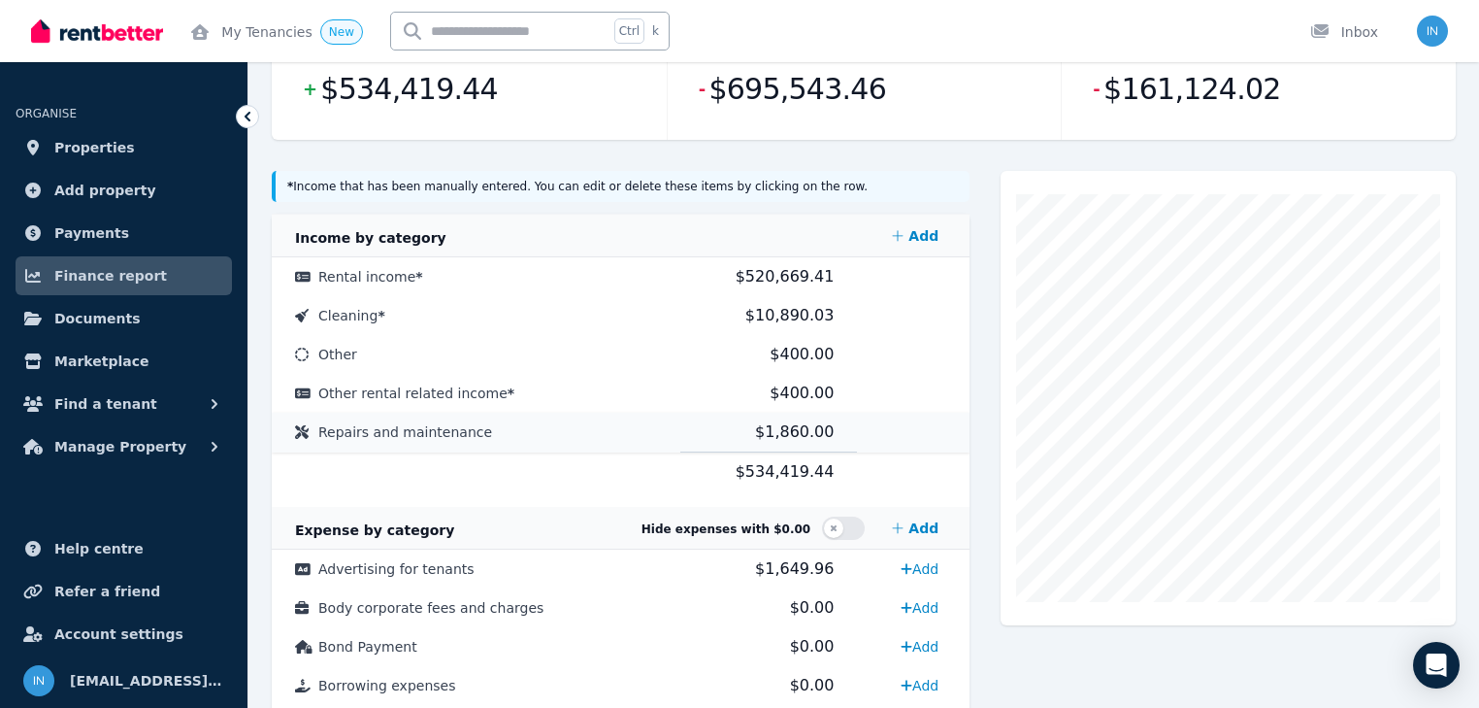
click at [431, 431] on span "Repairs and maintenance" at bounding box center [405, 432] width 174 height 16
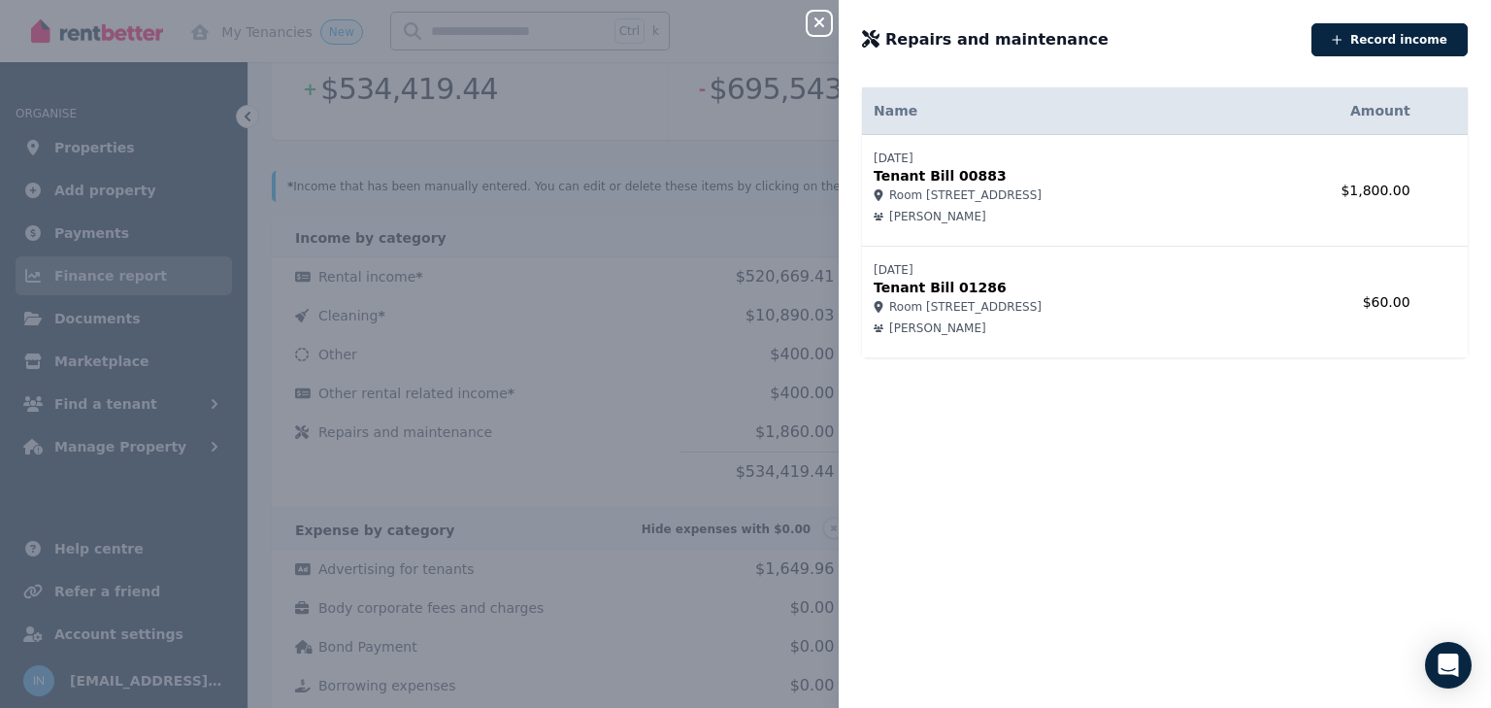
click at [816, 22] on icon "button" at bounding box center [819, 23] width 23 height 16
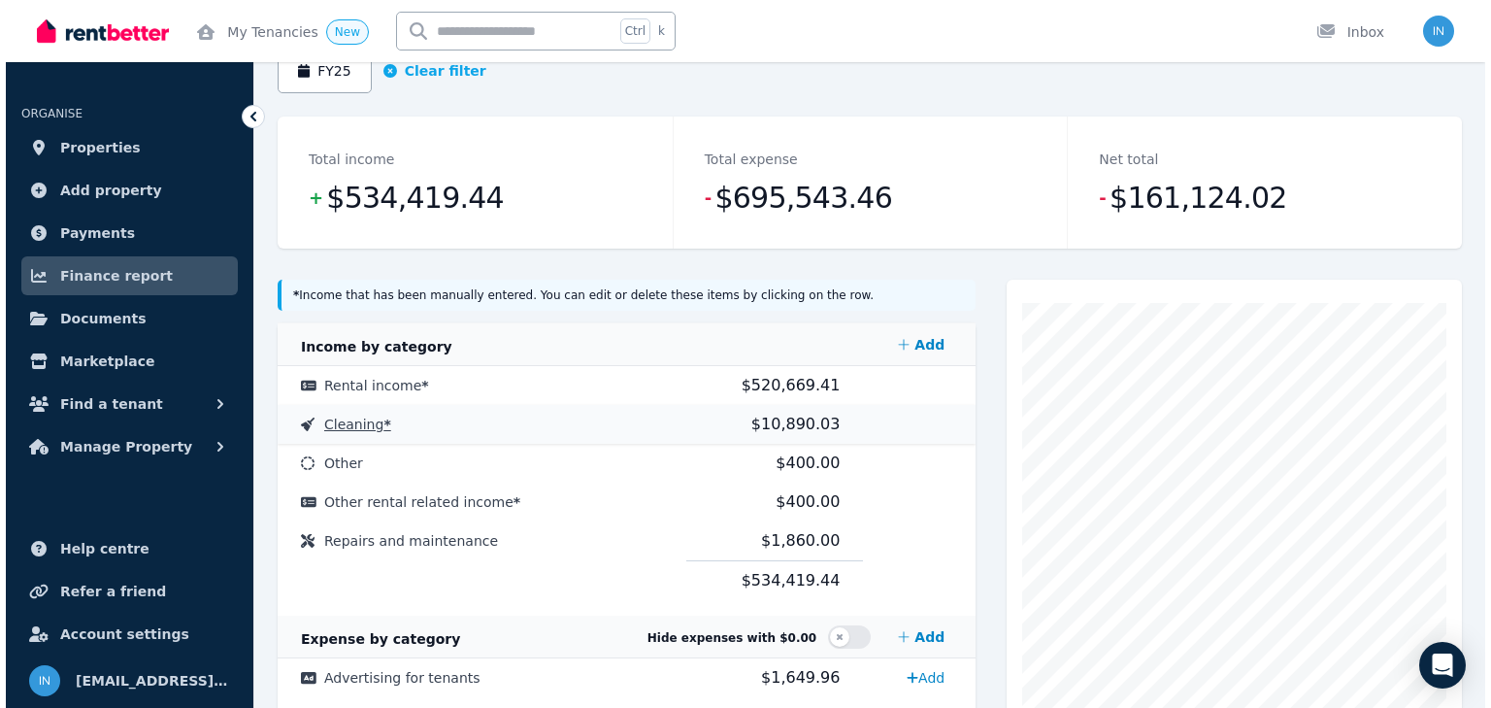
scroll to position [233, 0]
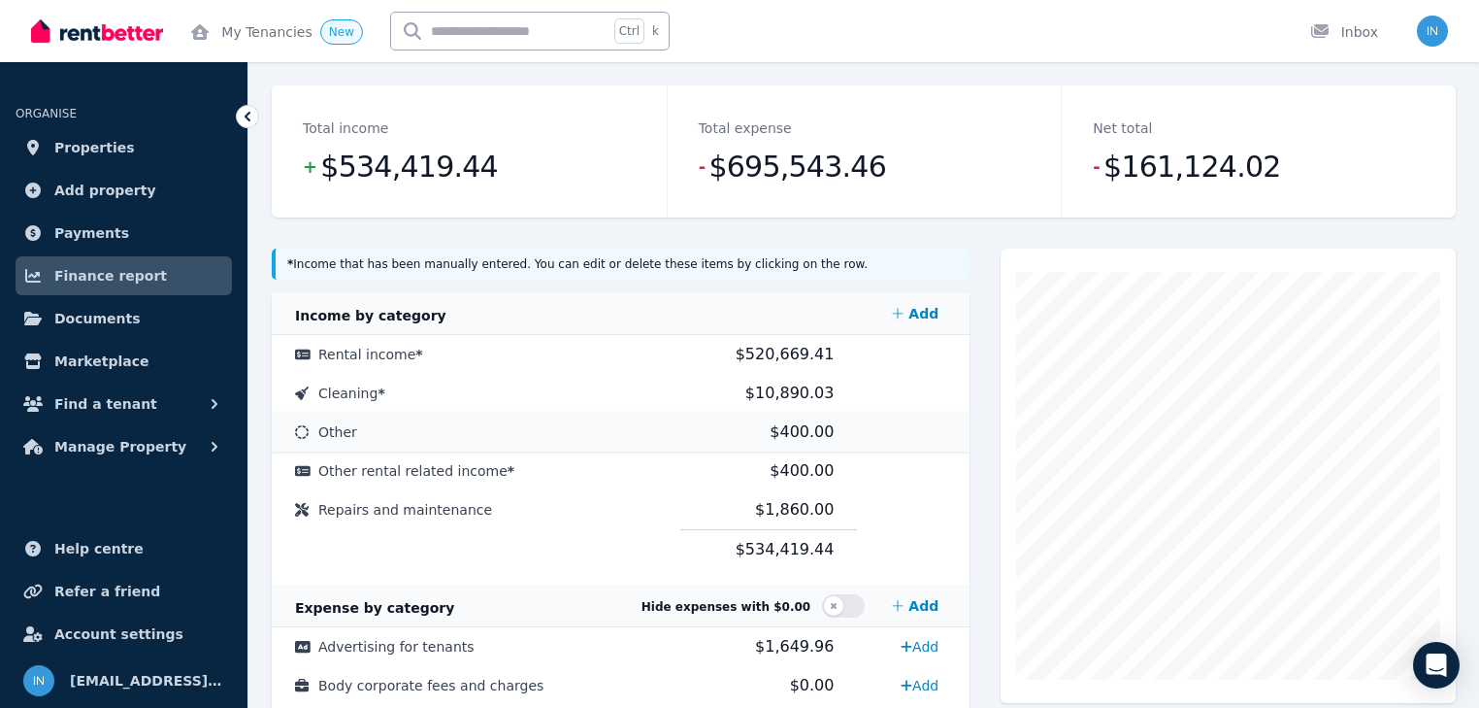
click at [787, 435] on span "$400.00" at bounding box center [802, 431] width 64 height 18
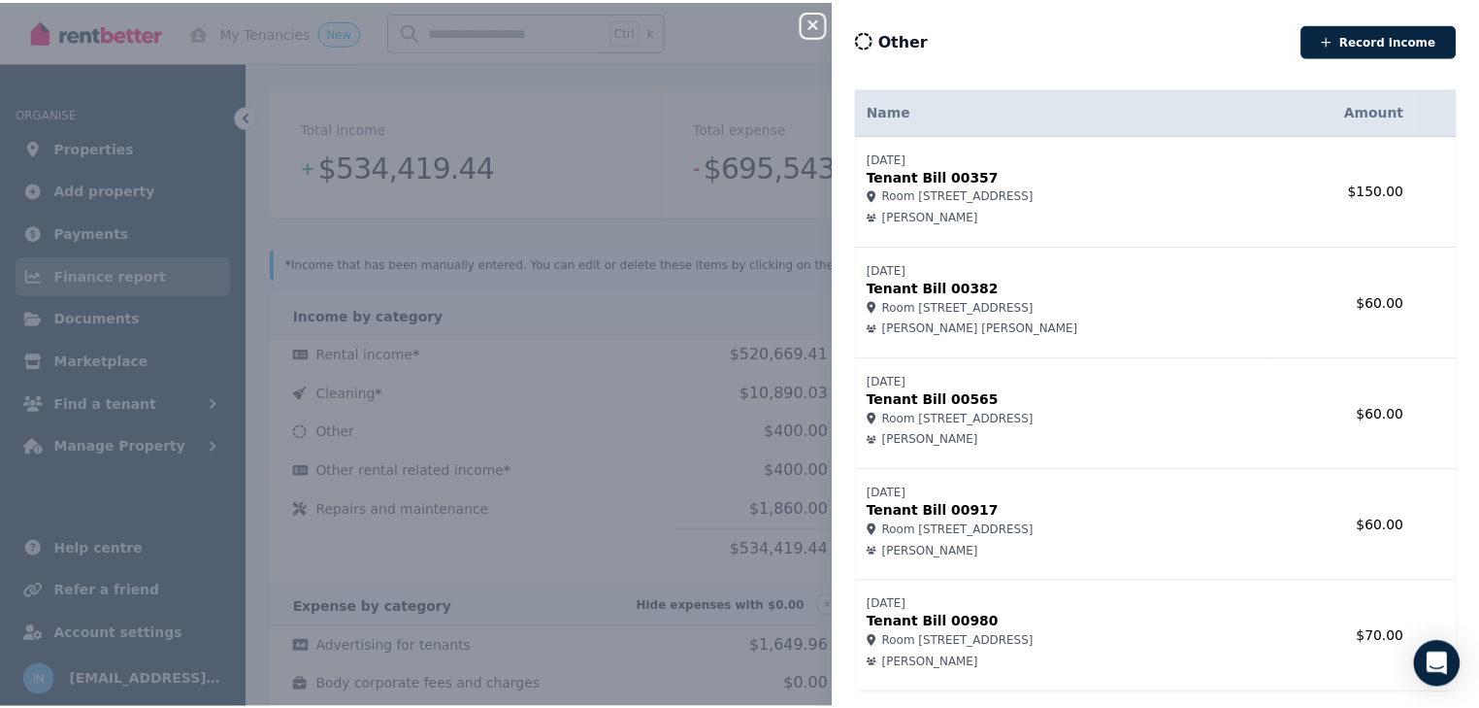
scroll to position [42, 0]
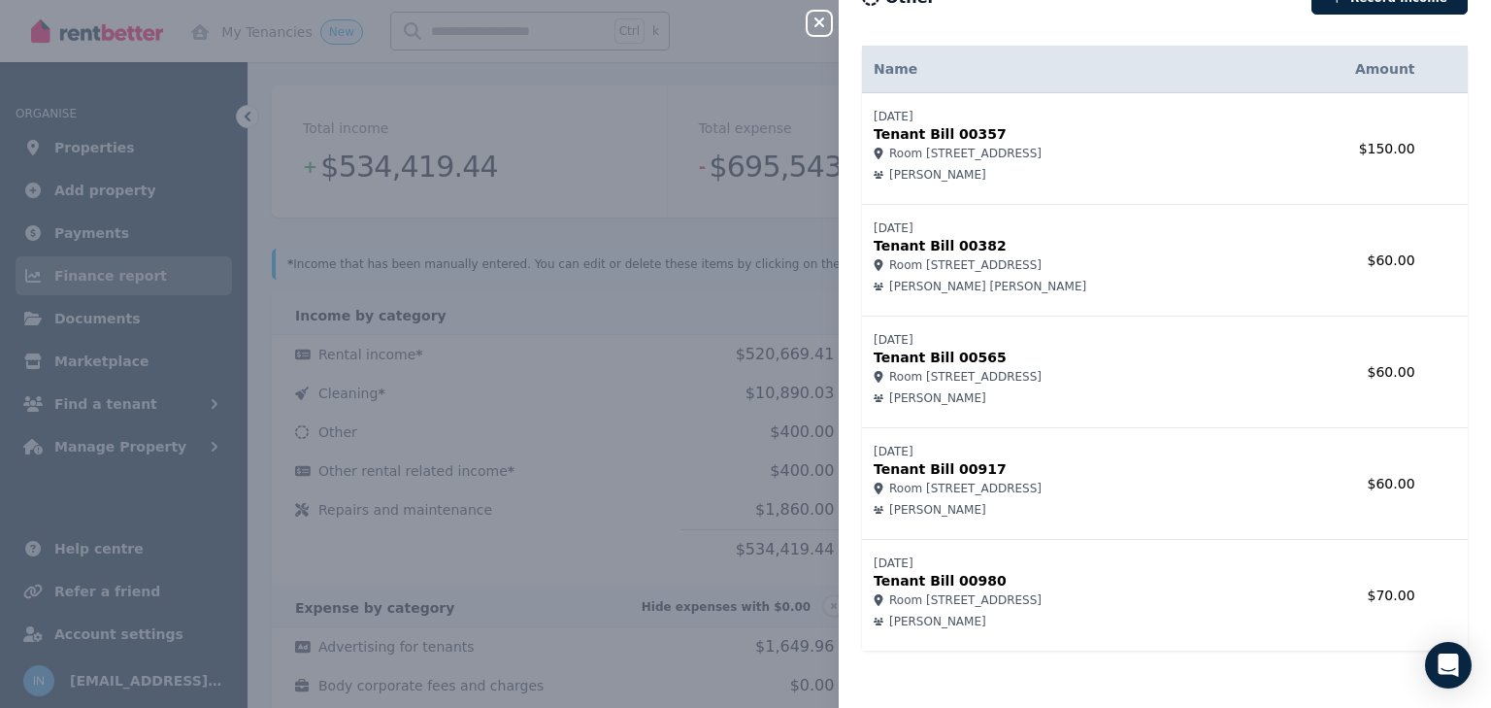
drag, startPoint x: 824, startPoint y: 23, endPoint x: 852, endPoint y: 50, distance: 39.1
click at [824, 22] on icon "button" at bounding box center [819, 23] width 23 height 16
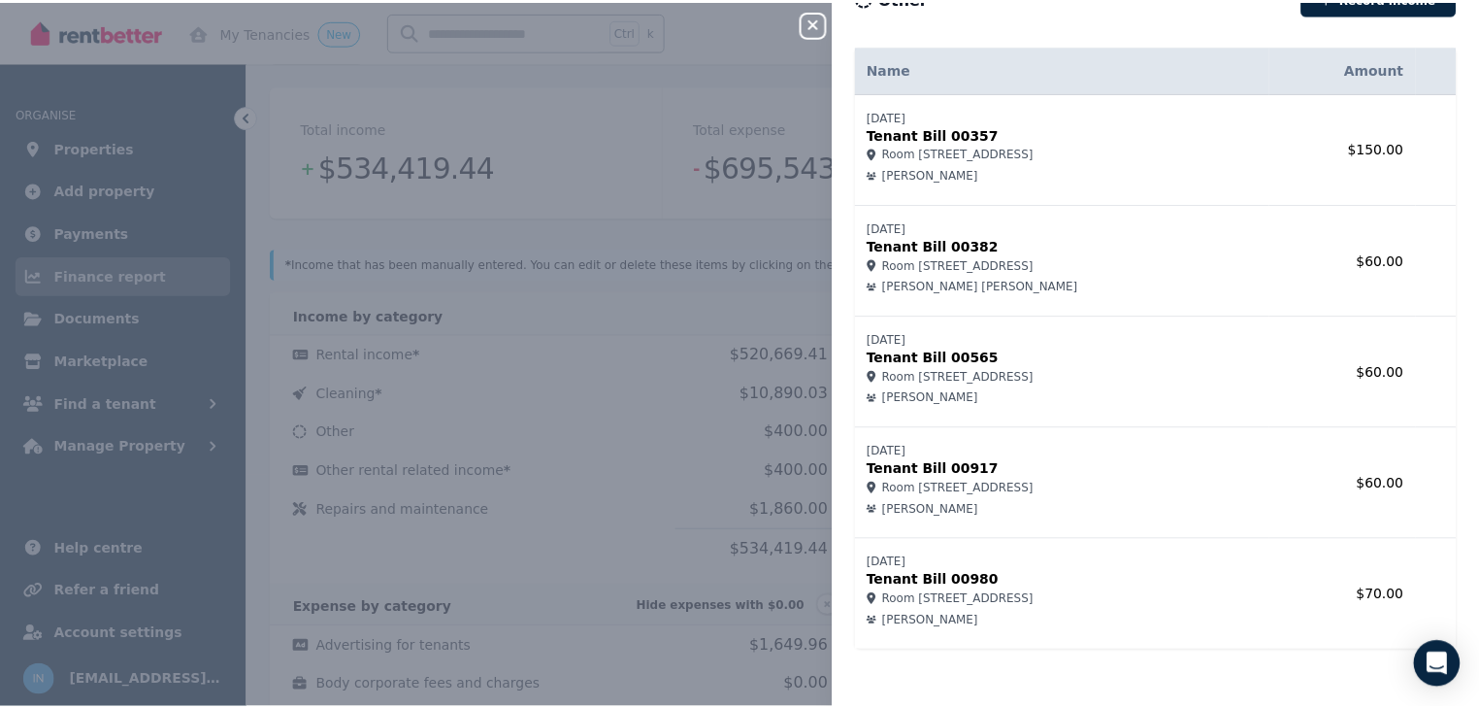
scroll to position [0, 0]
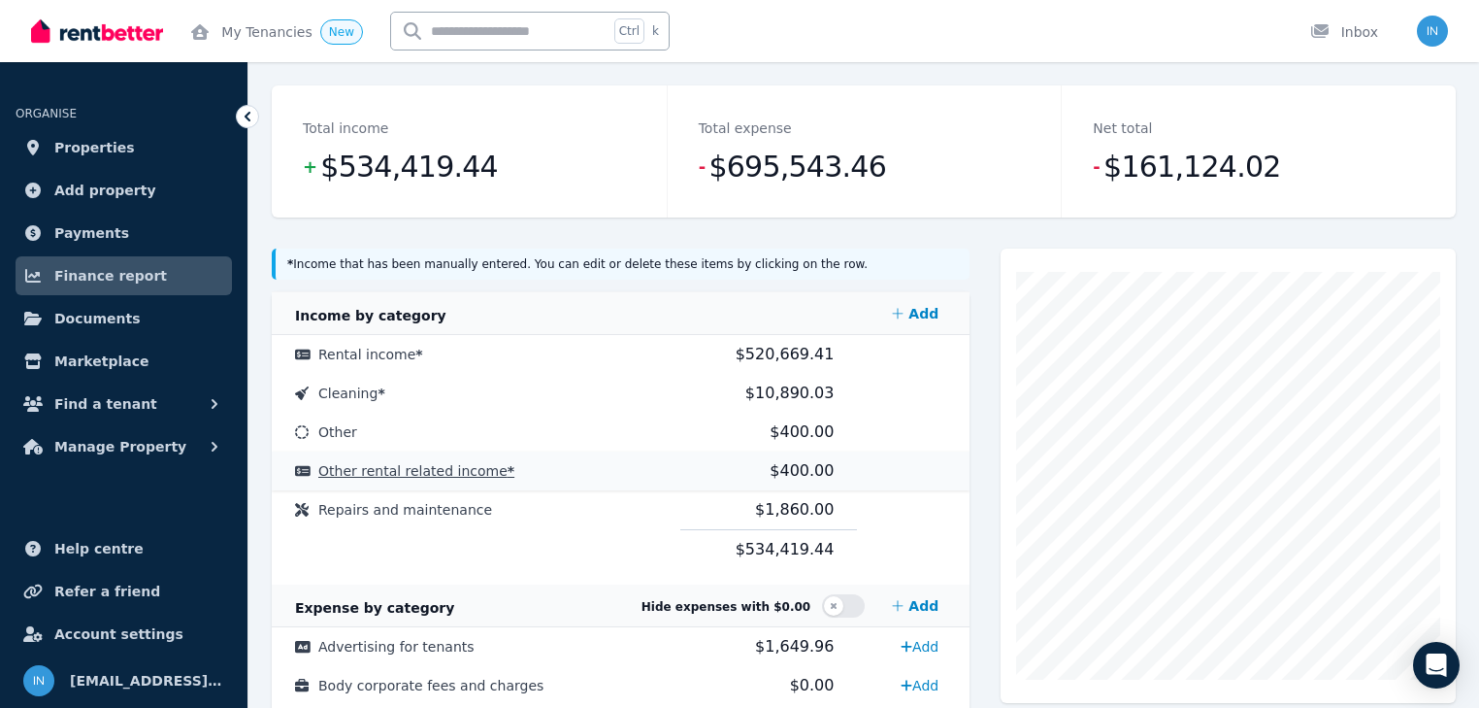
click at [781, 474] on span "$400.00" at bounding box center [802, 470] width 64 height 18
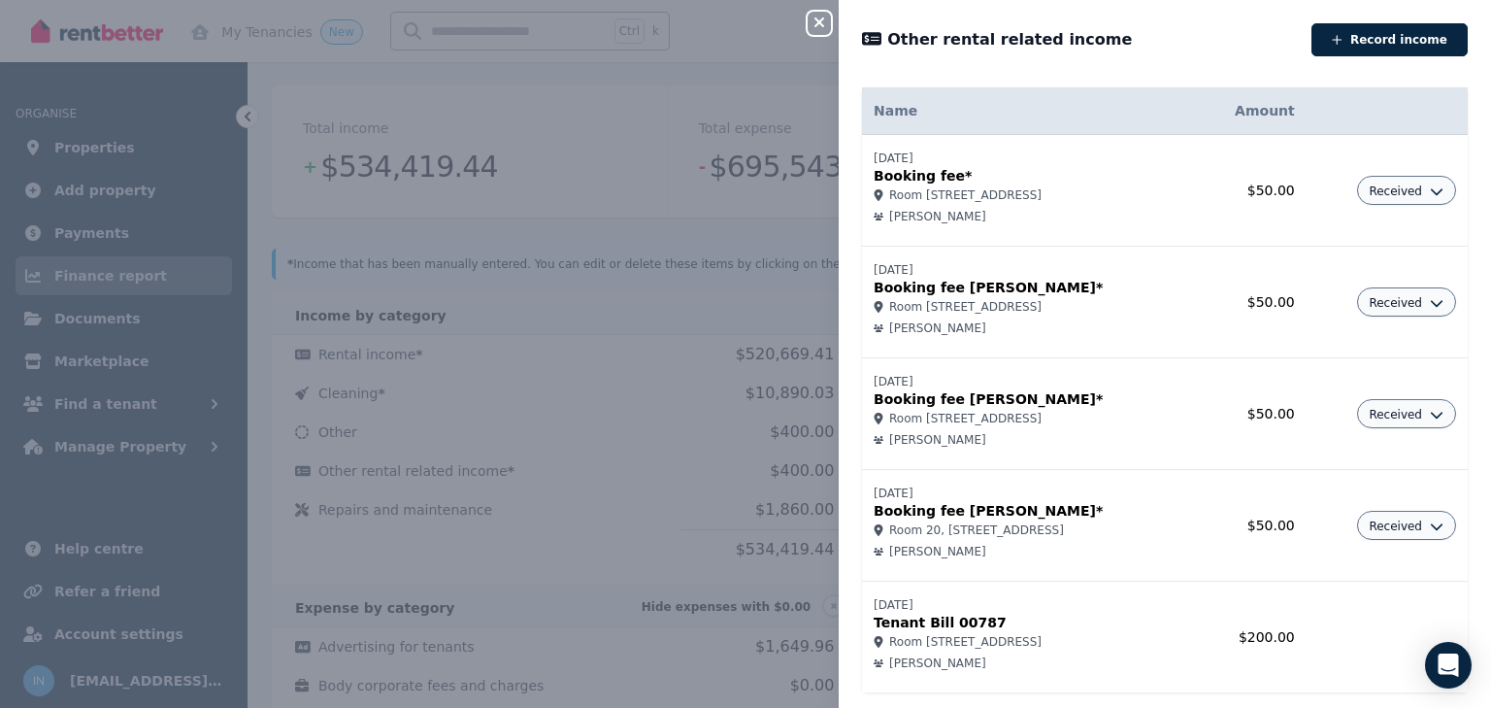
click at [831, 27] on div "Close panel" at bounding box center [827, 17] width 39 height 35
click at [818, 24] on icon "button" at bounding box center [819, 22] width 10 height 10
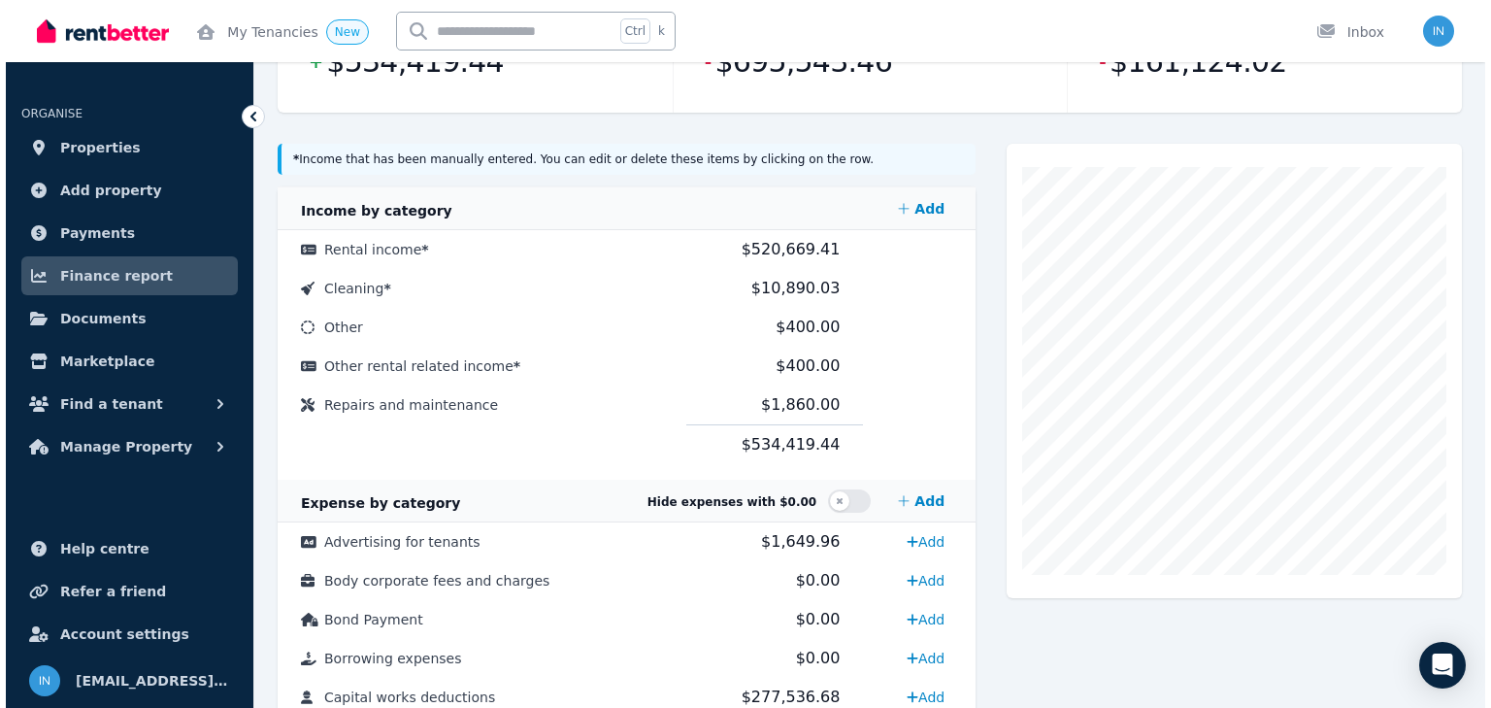
scroll to position [311, 0]
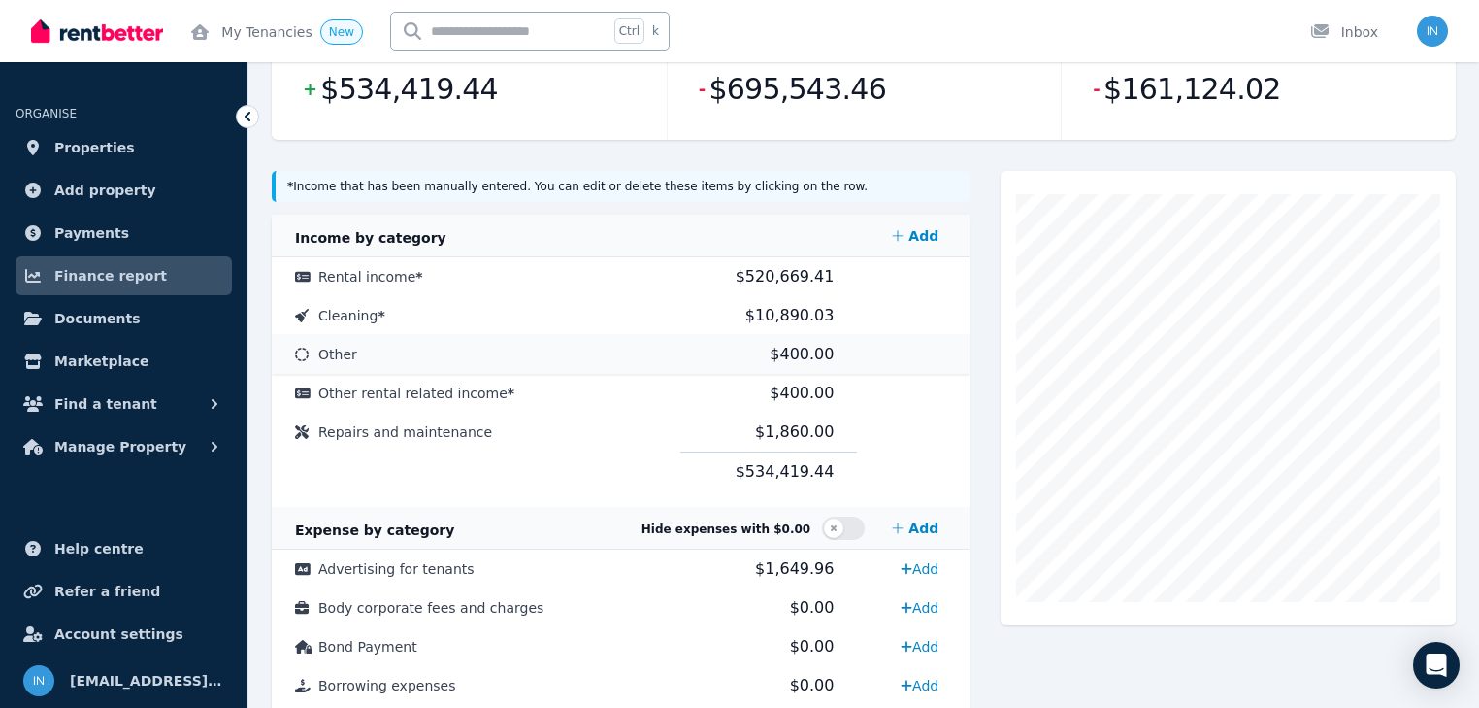
click at [339, 349] on span "Other" at bounding box center [337, 355] width 39 height 16
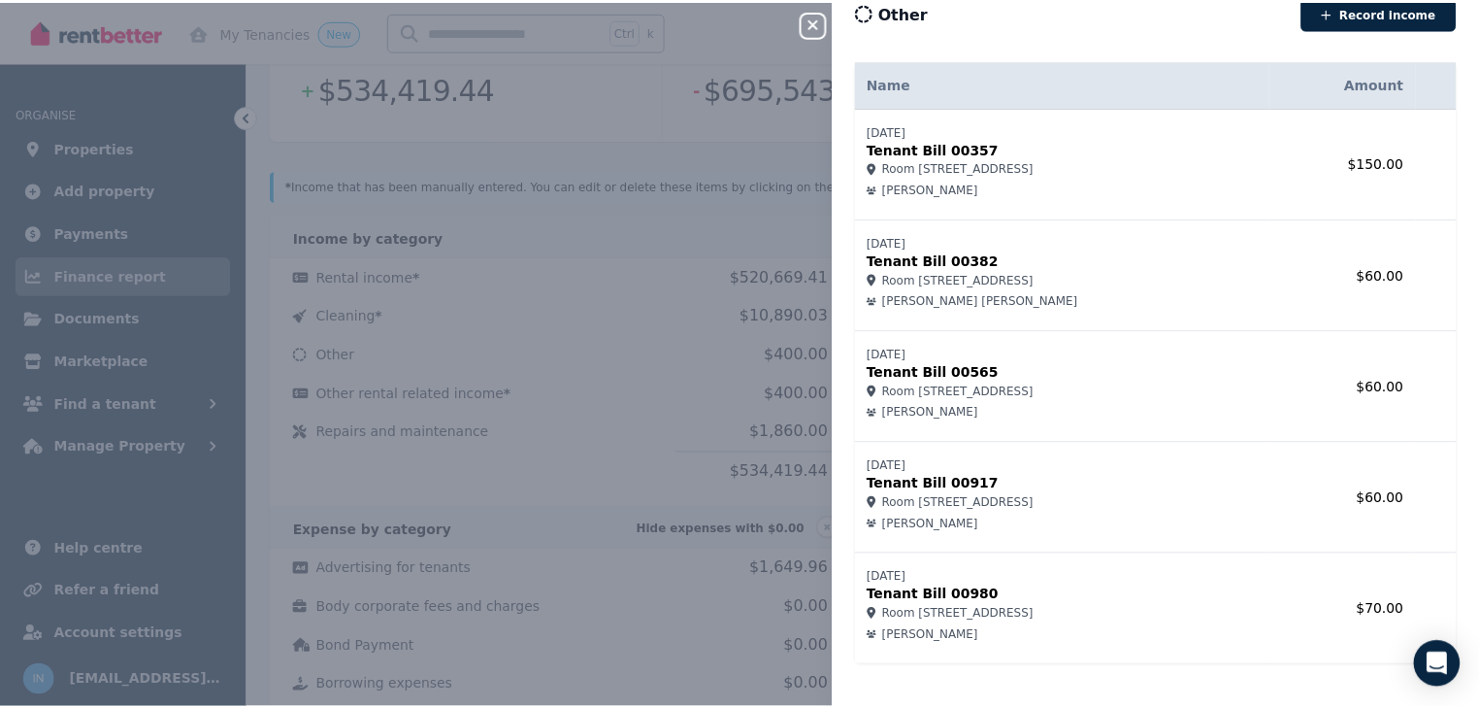
scroll to position [42, 0]
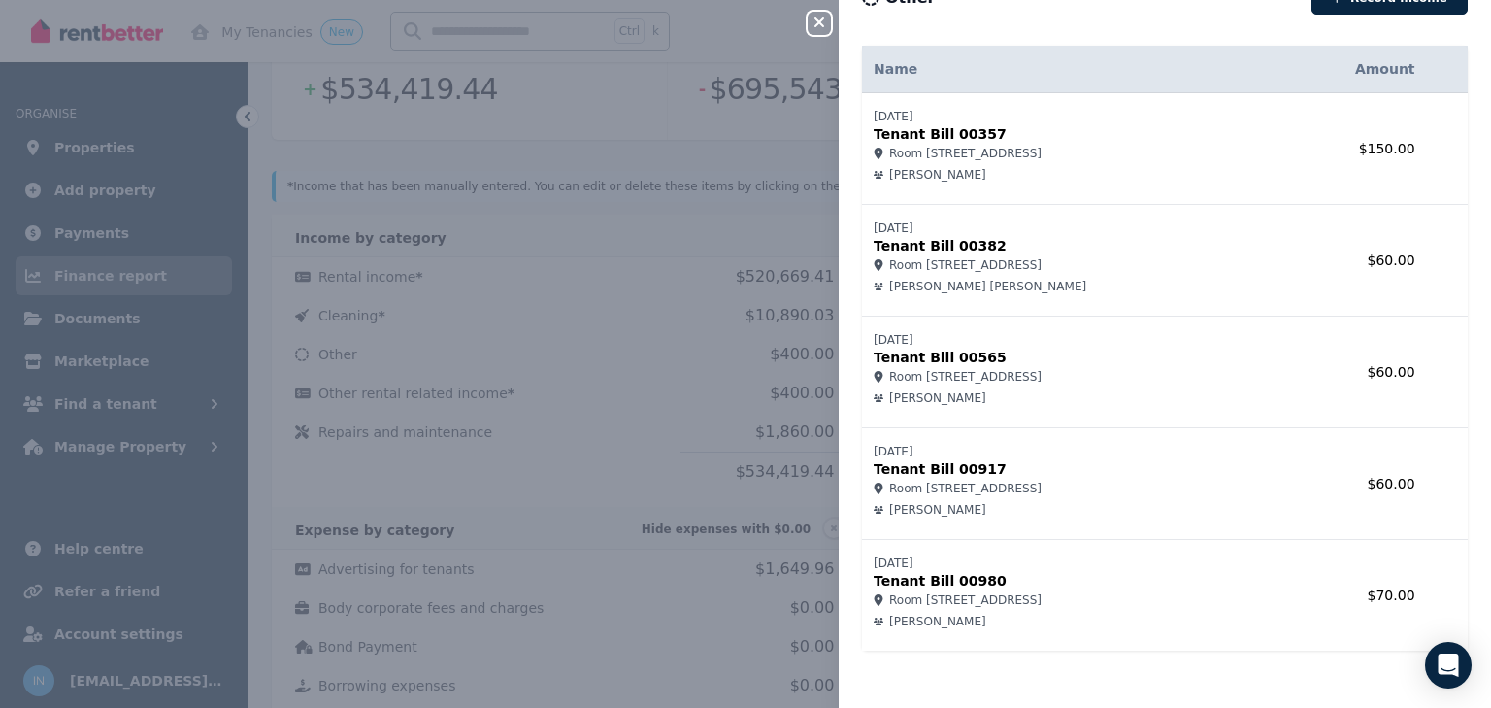
click at [820, 25] on icon "button" at bounding box center [819, 22] width 10 height 10
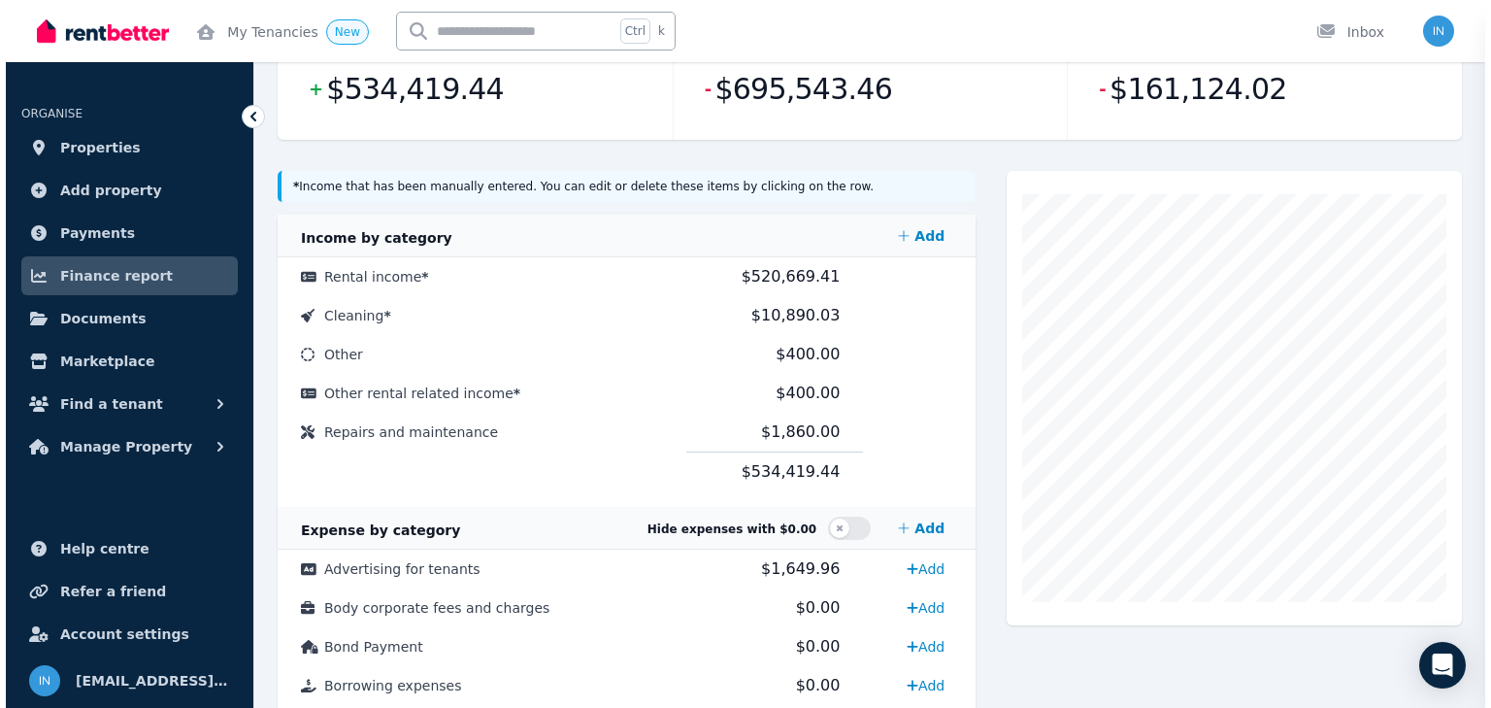
scroll to position [0, 0]
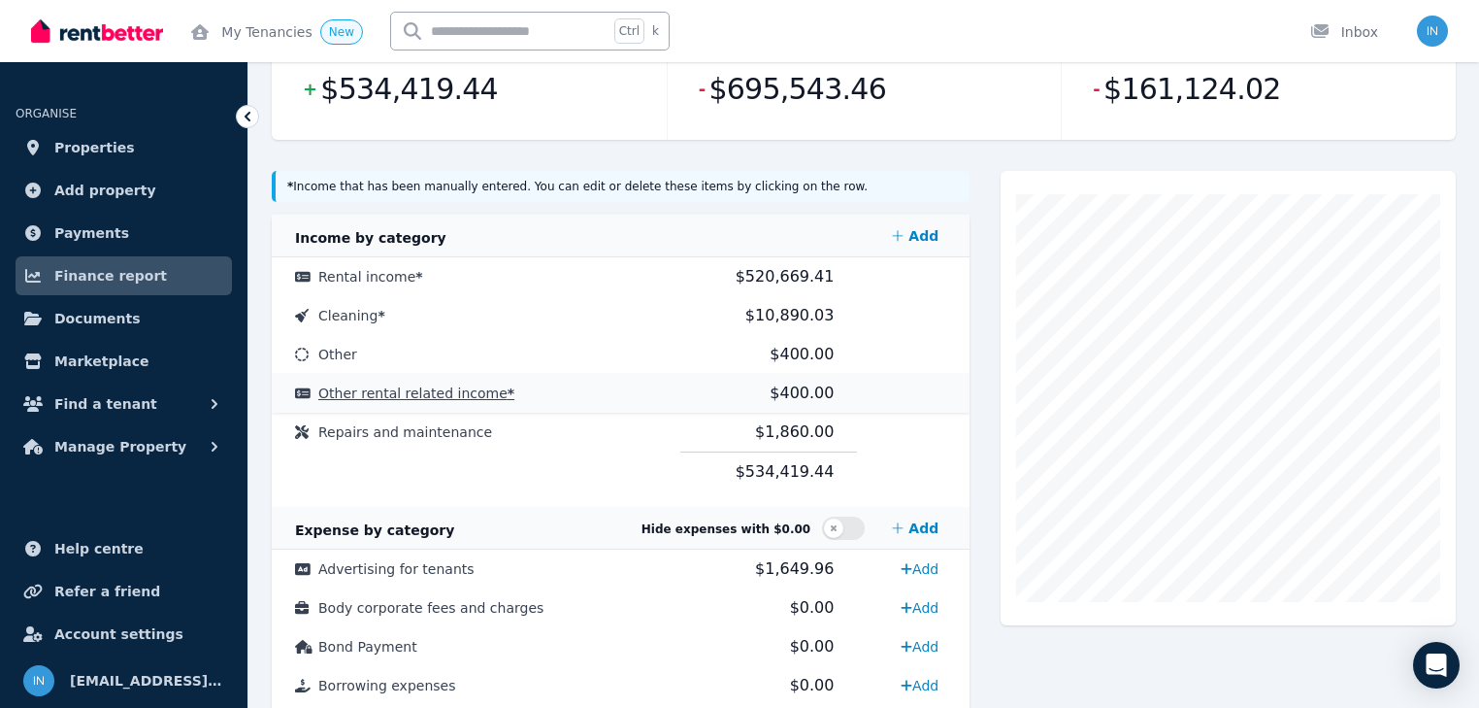
click at [448, 399] on span "Other rental related income *" at bounding box center [416, 393] width 196 height 16
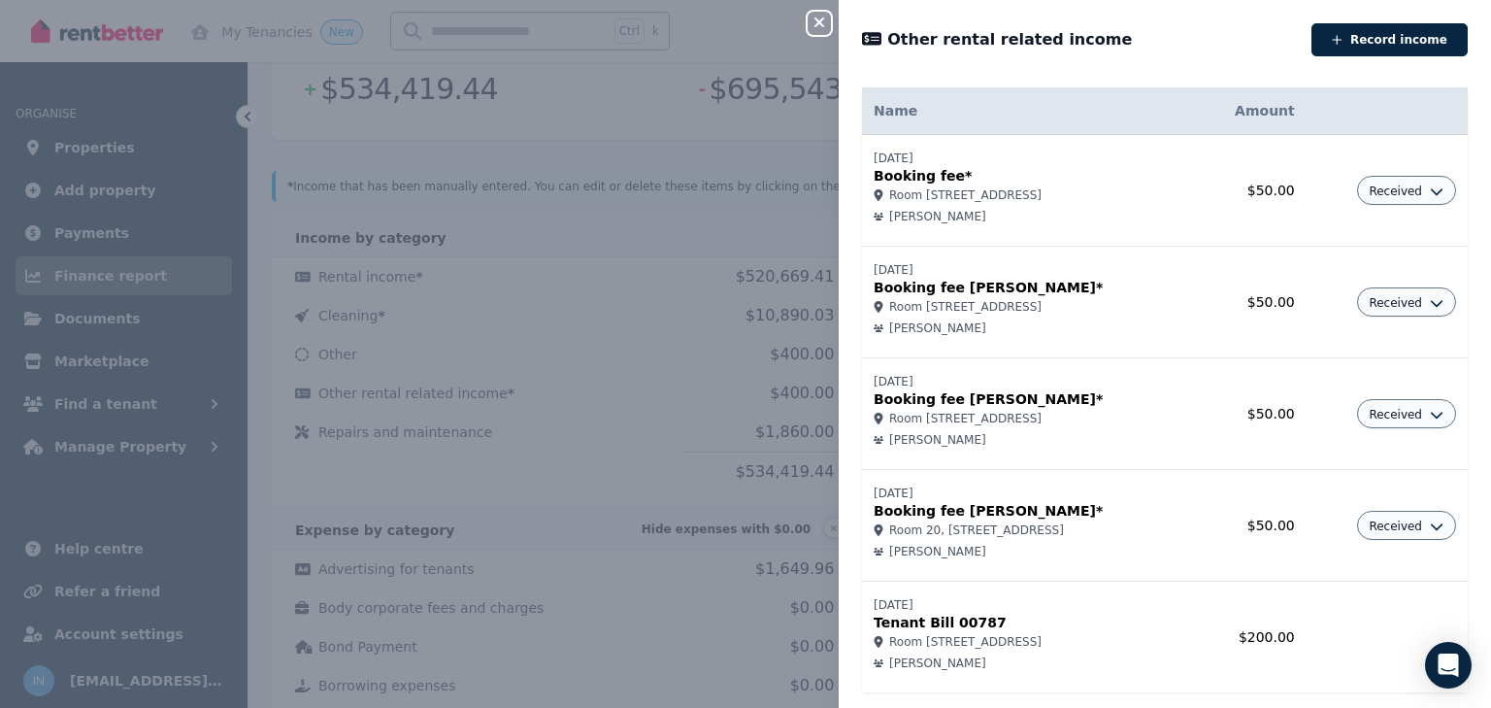
click at [814, 25] on icon "button" at bounding box center [819, 23] width 23 height 16
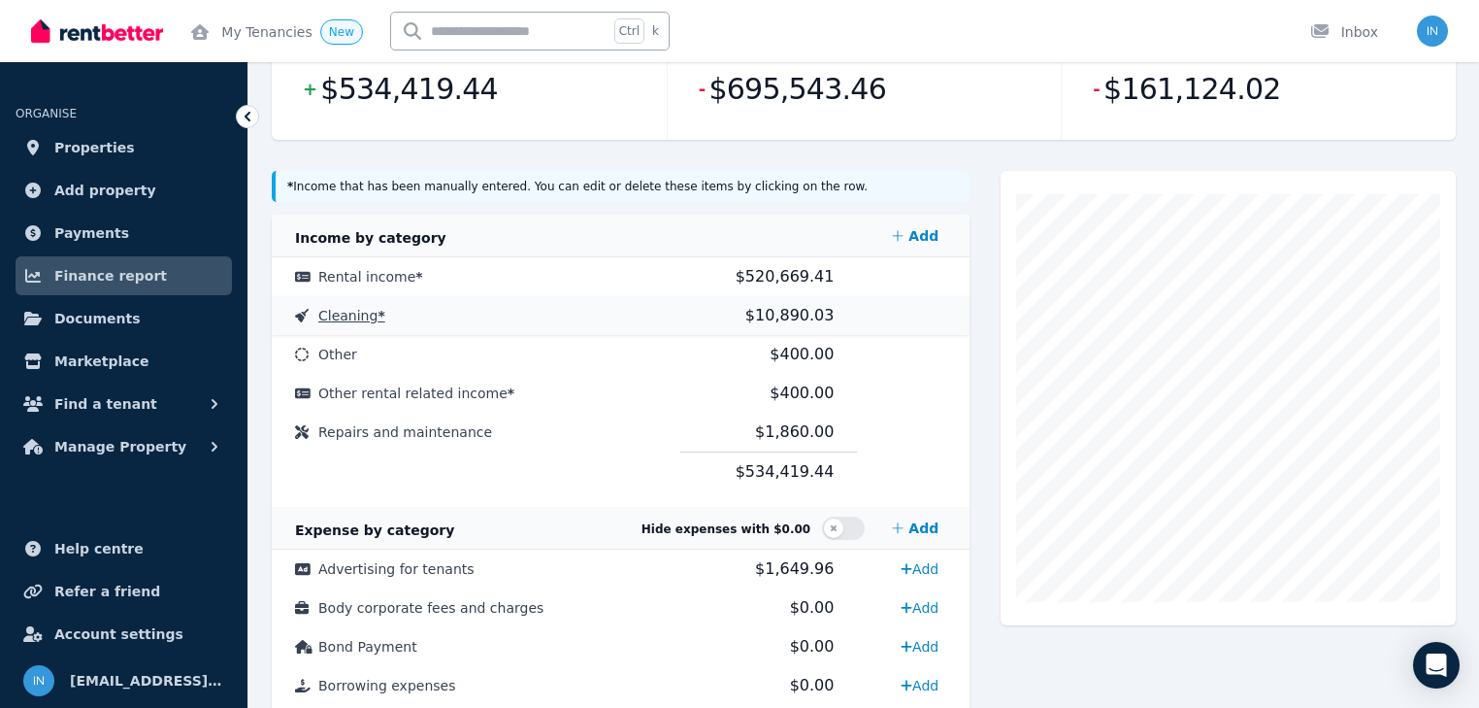
click at [363, 322] on span "Cleaning *" at bounding box center [351, 316] width 67 height 16
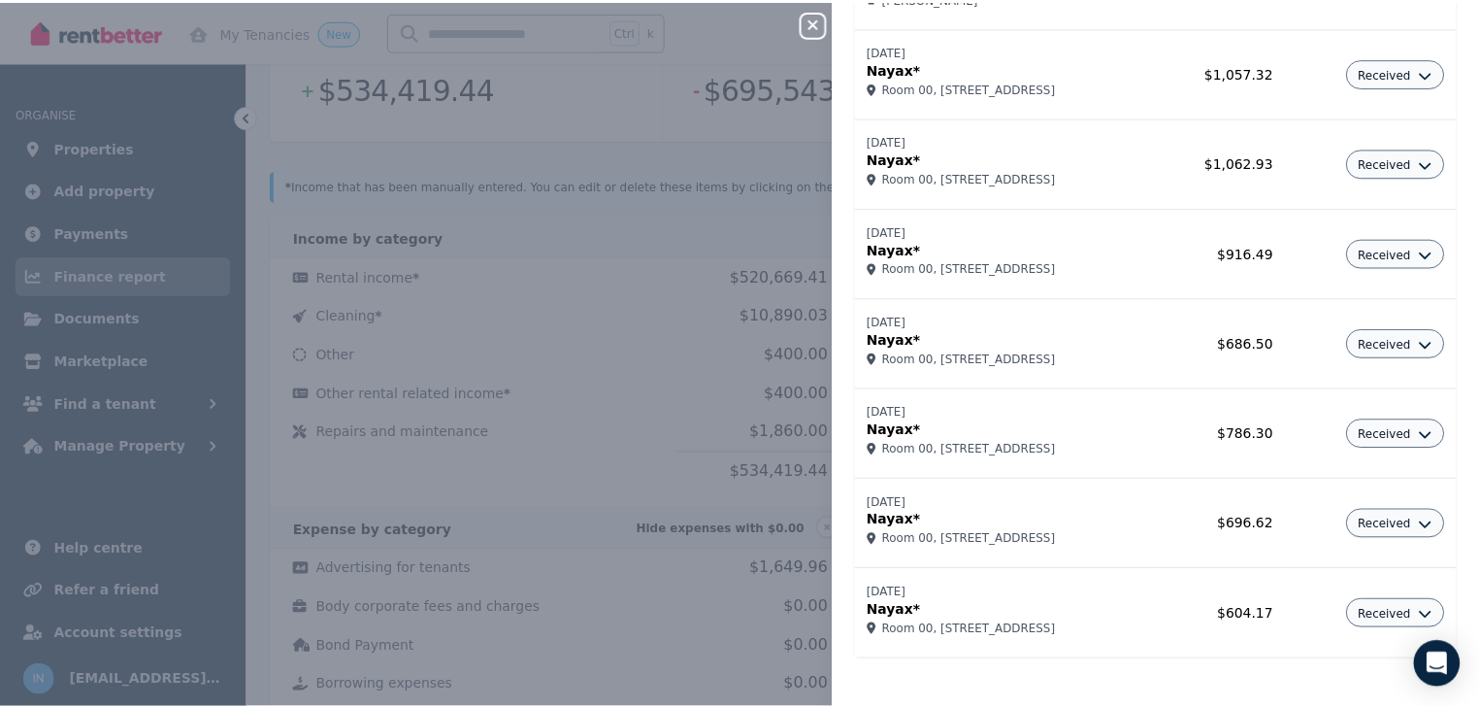
scroll to position [677, 0]
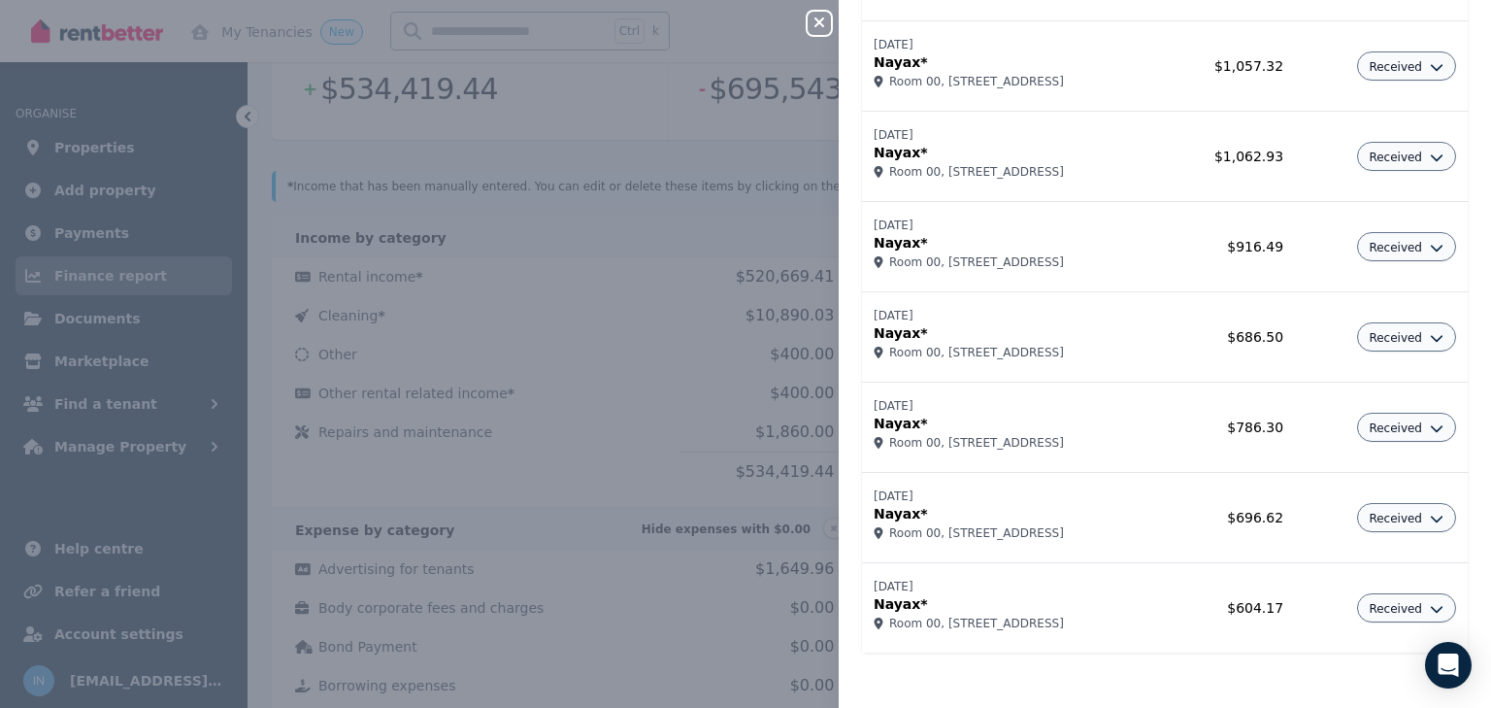
click at [813, 17] on icon "button" at bounding box center [819, 23] width 23 height 16
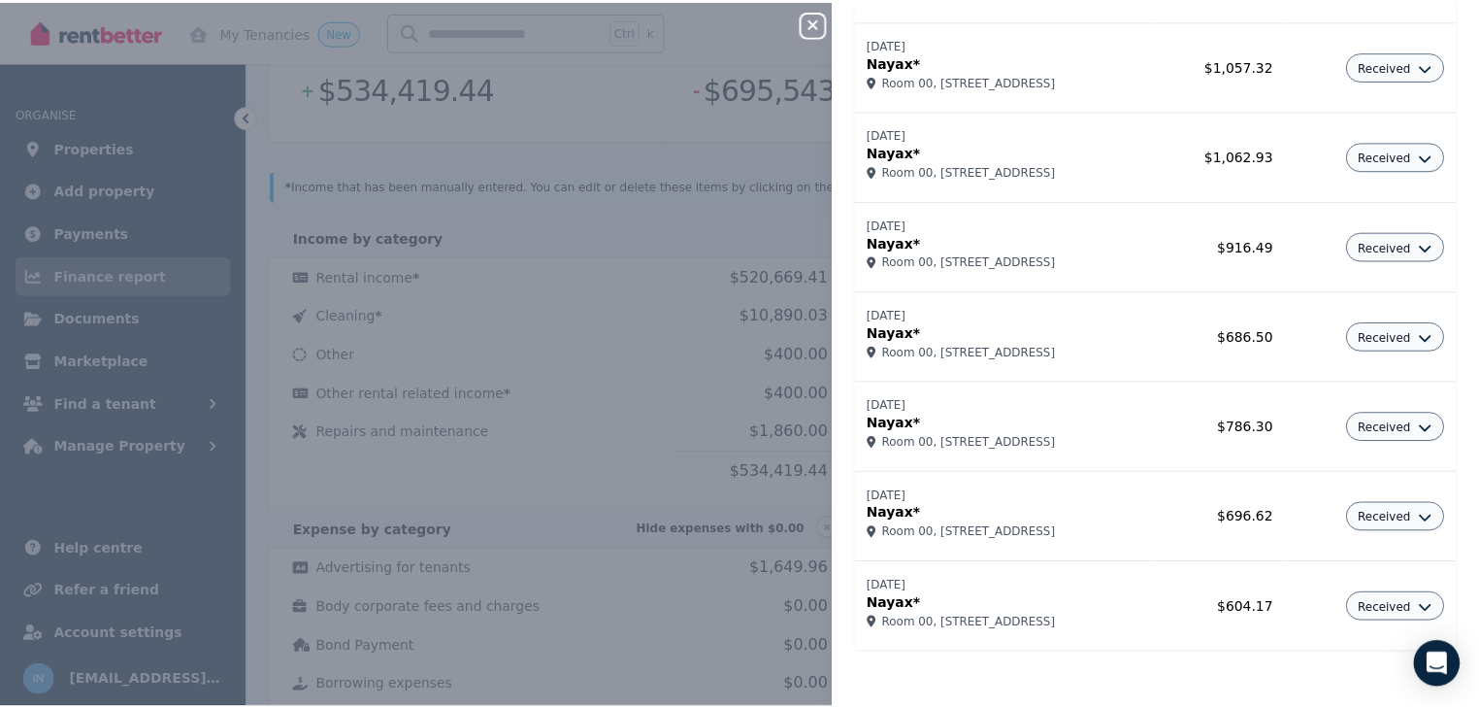
scroll to position [0, 0]
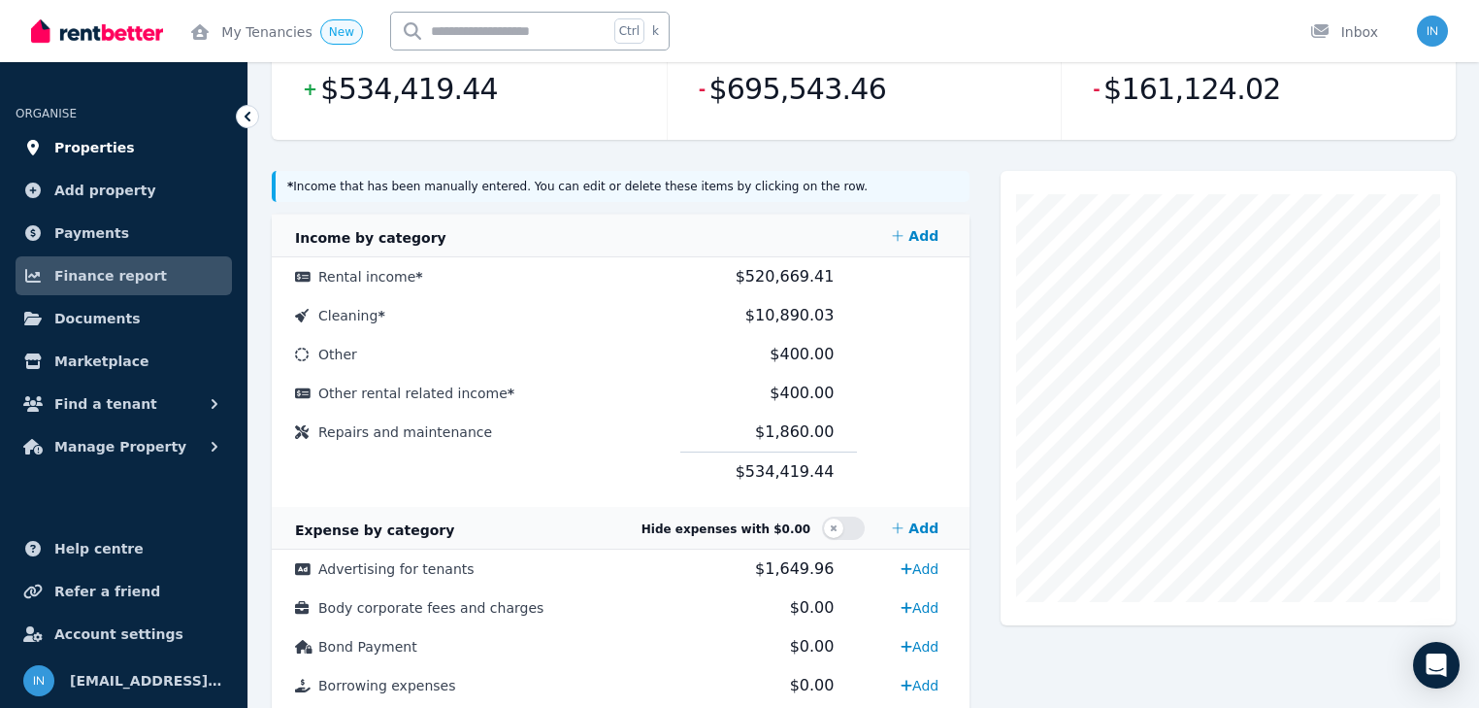
click at [98, 152] on span "Properties" at bounding box center [94, 147] width 81 height 23
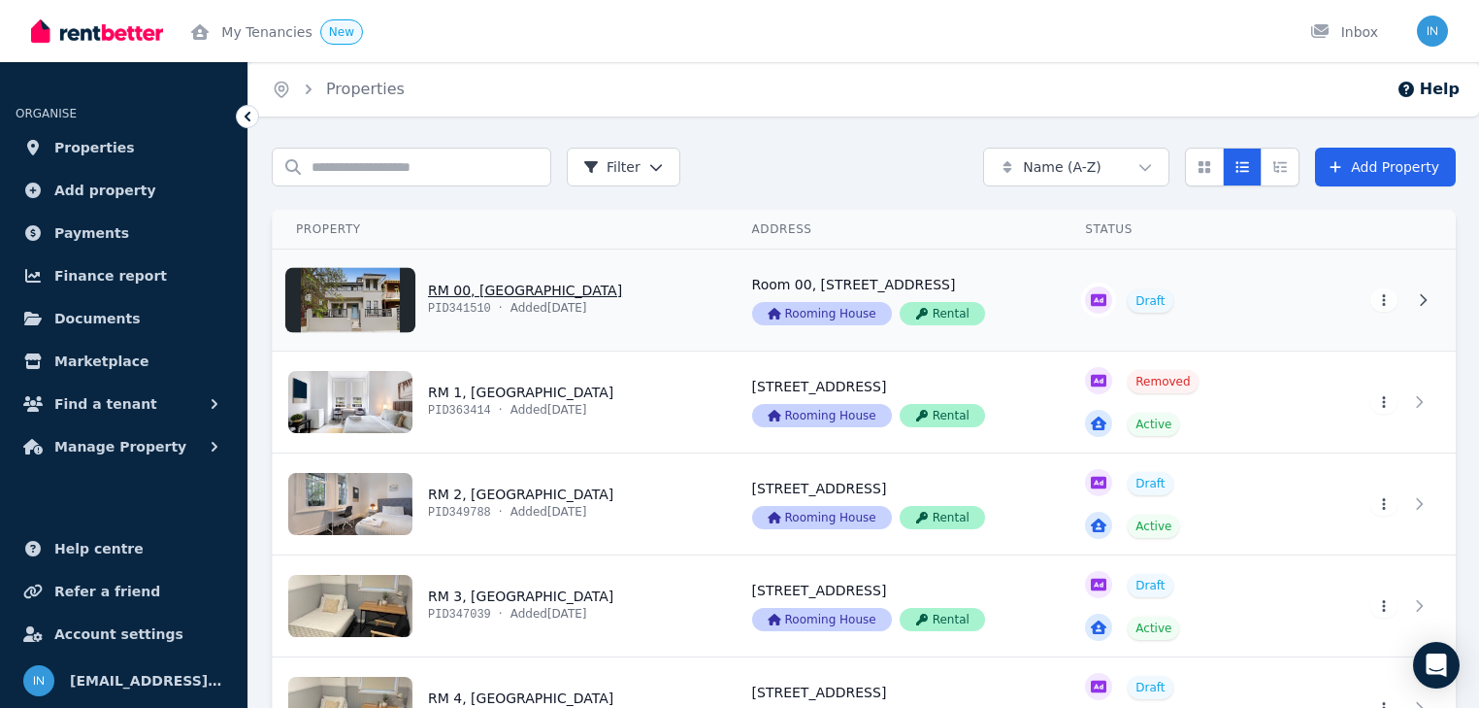
click at [474, 292] on link "View property details" at bounding box center [501, 299] width 456 height 101
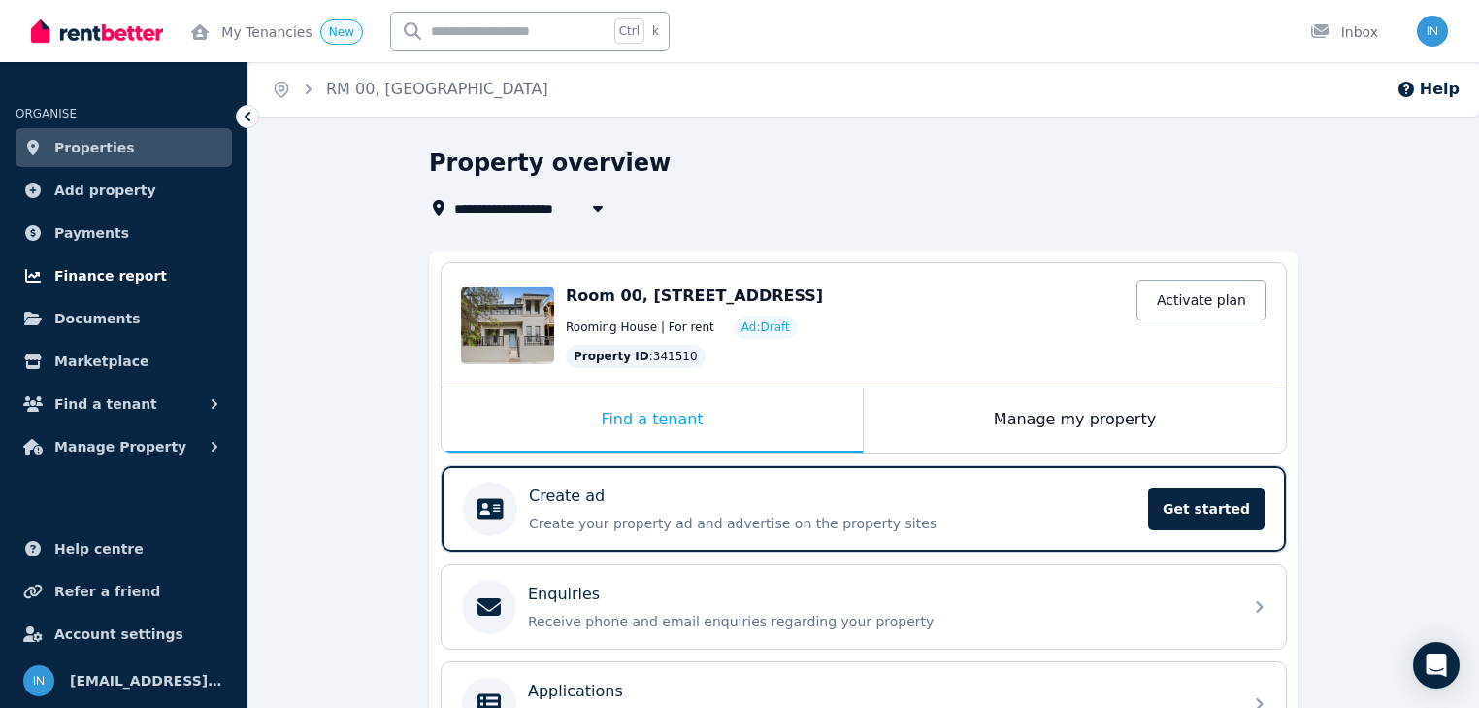
click at [123, 283] on span "Finance report" at bounding box center [110, 275] width 113 height 23
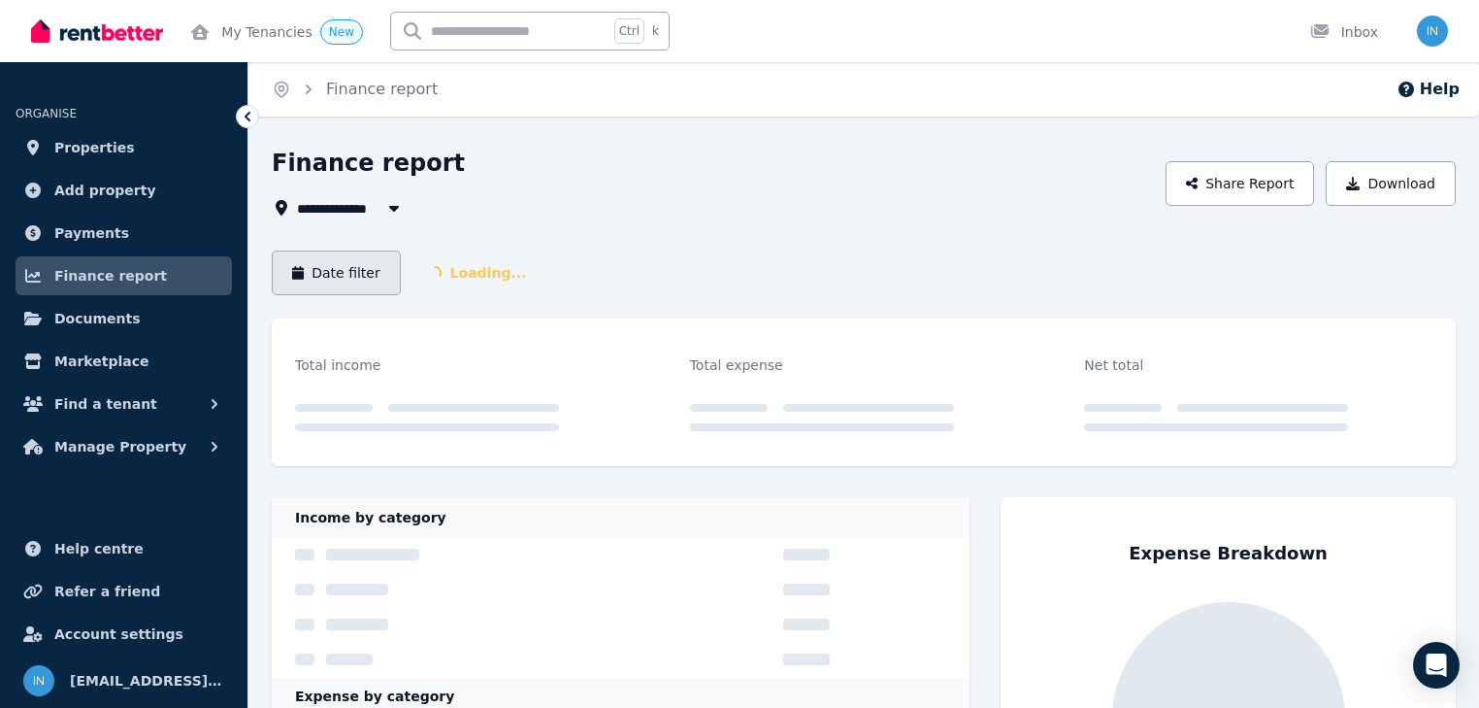
click at [365, 291] on button "Date filter" at bounding box center [336, 272] width 129 height 45
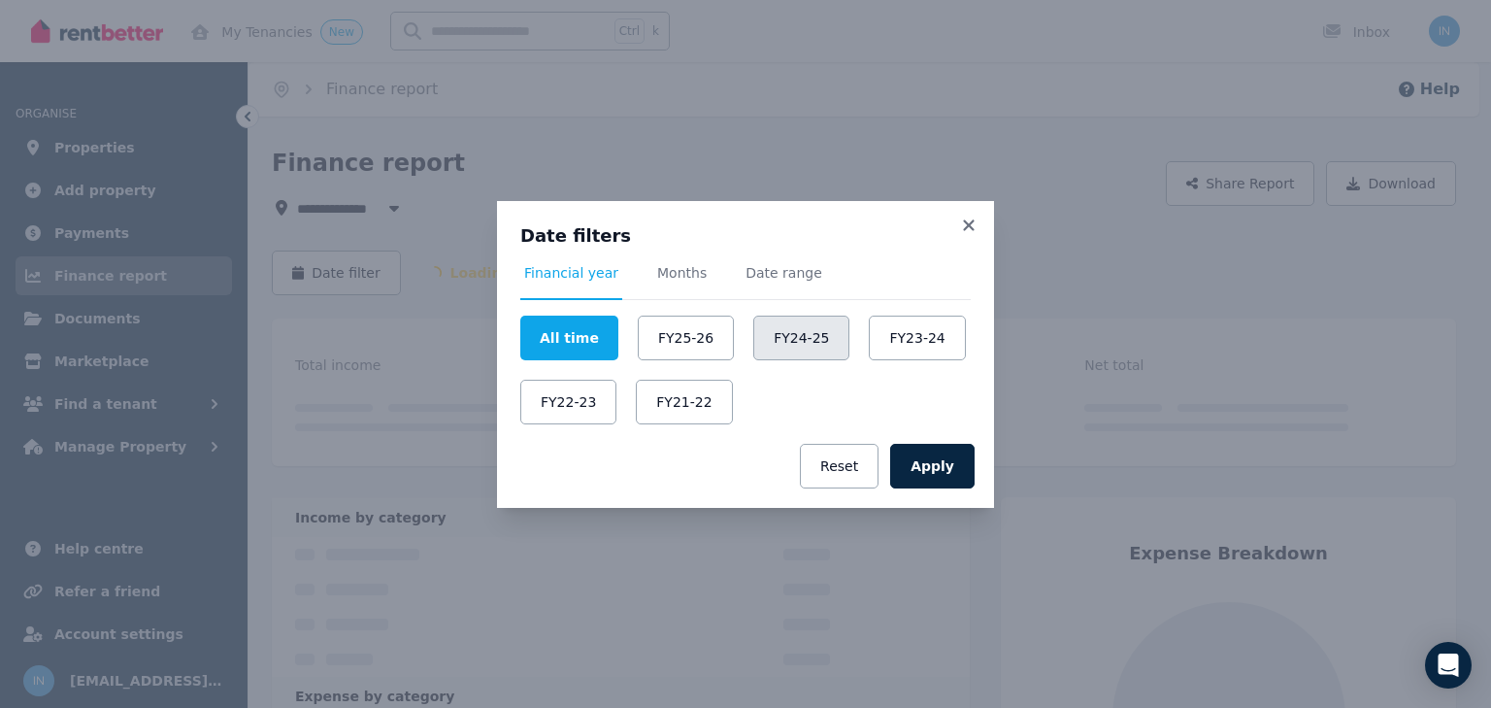
click at [773, 350] on button "FY24-25" at bounding box center [801, 338] width 96 height 45
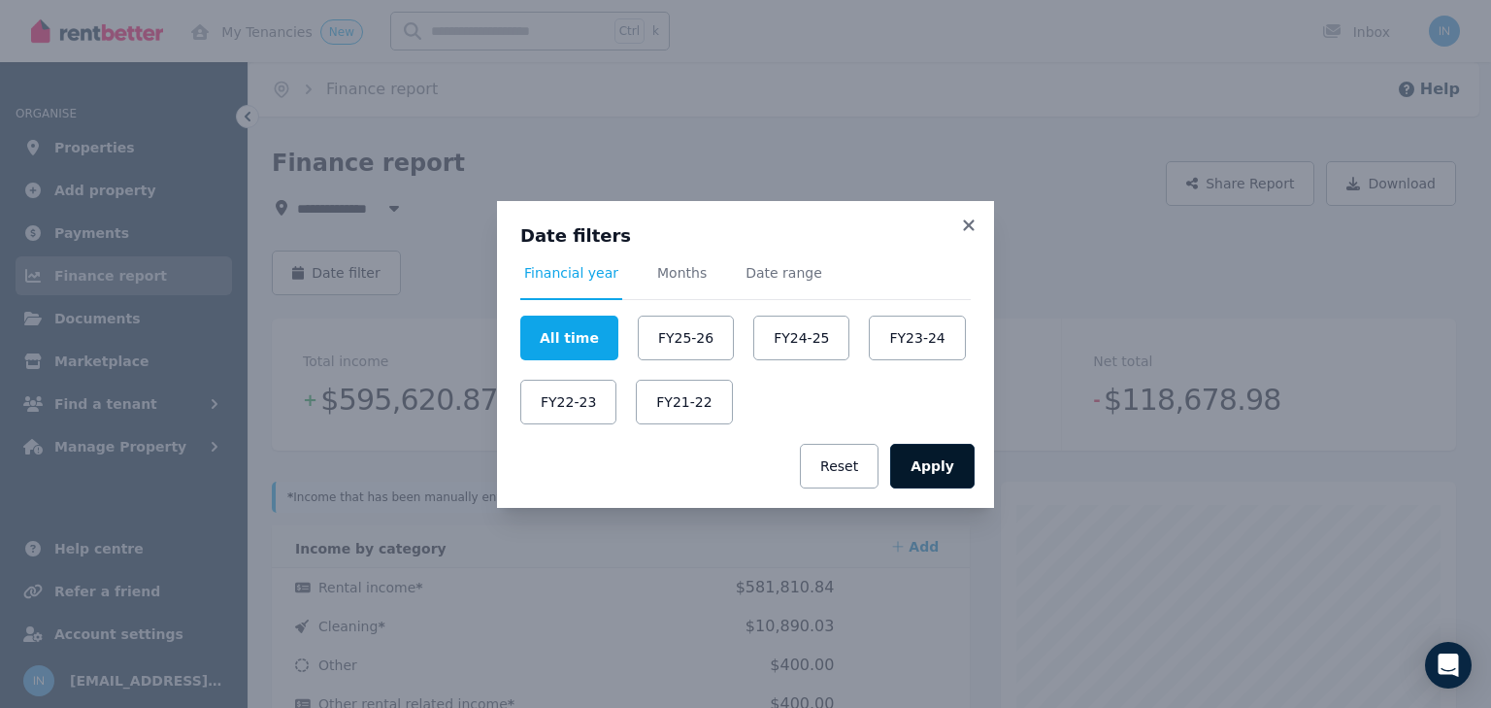
click at [947, 478] on button "Apply" at bounding box center [932, 466] width 84 height 45
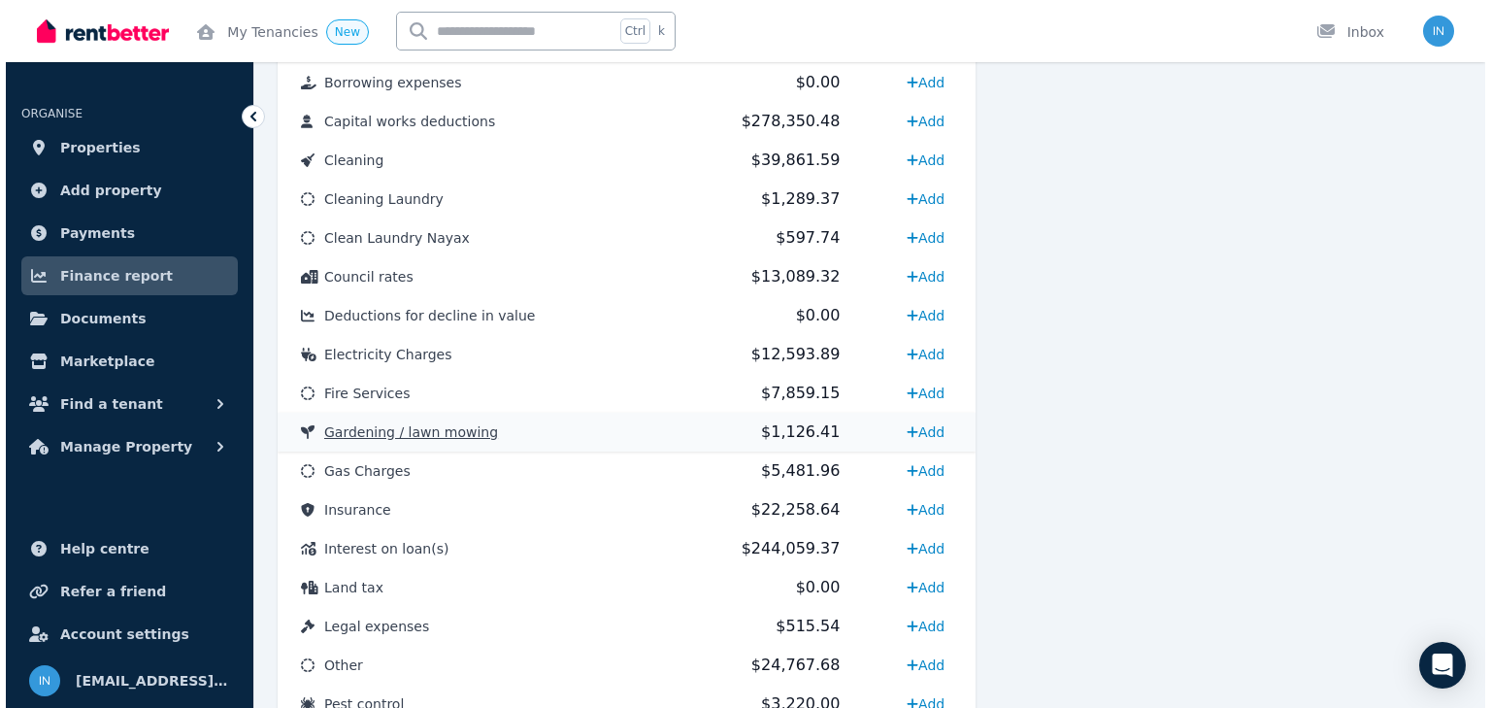
scroll to position [932, 0]
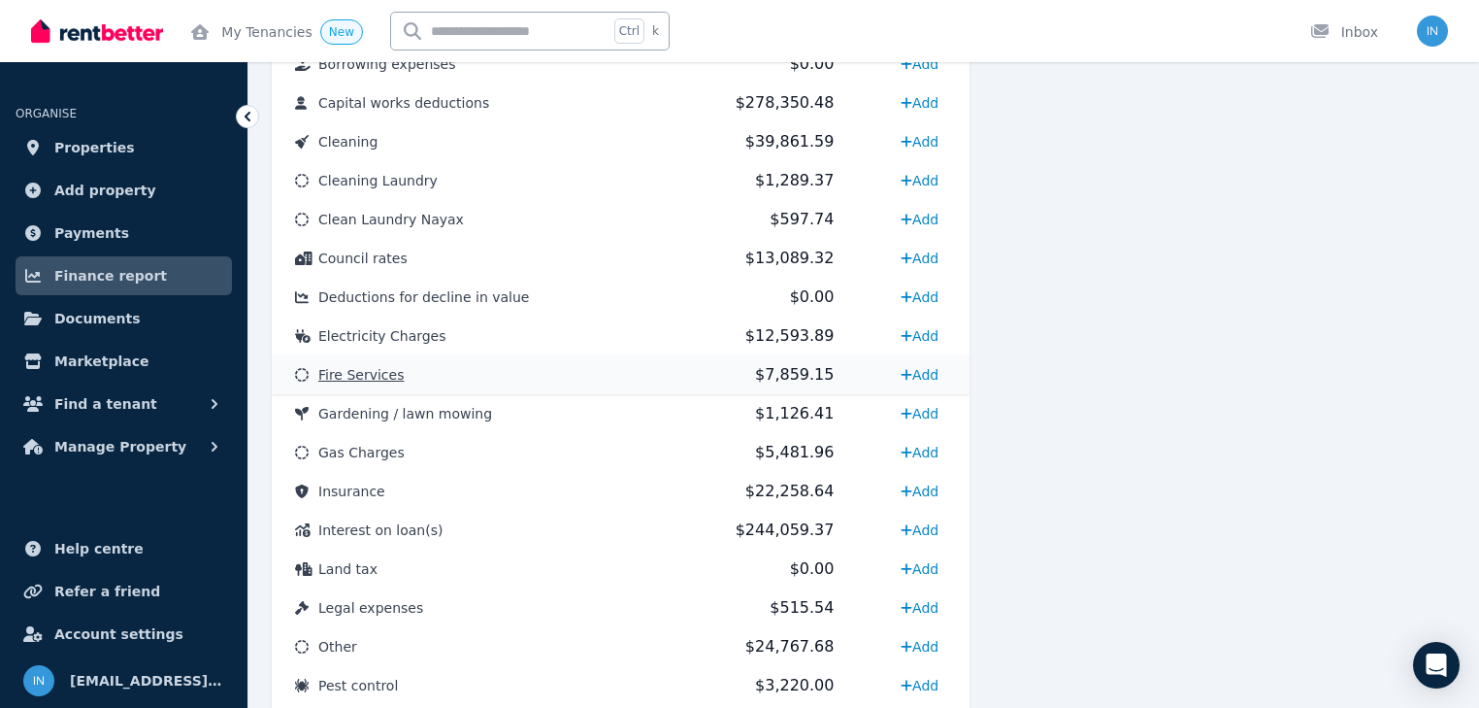
click at [349, 378] on span "Fire Services" at bounding box center [360, 375] width 85 height 16
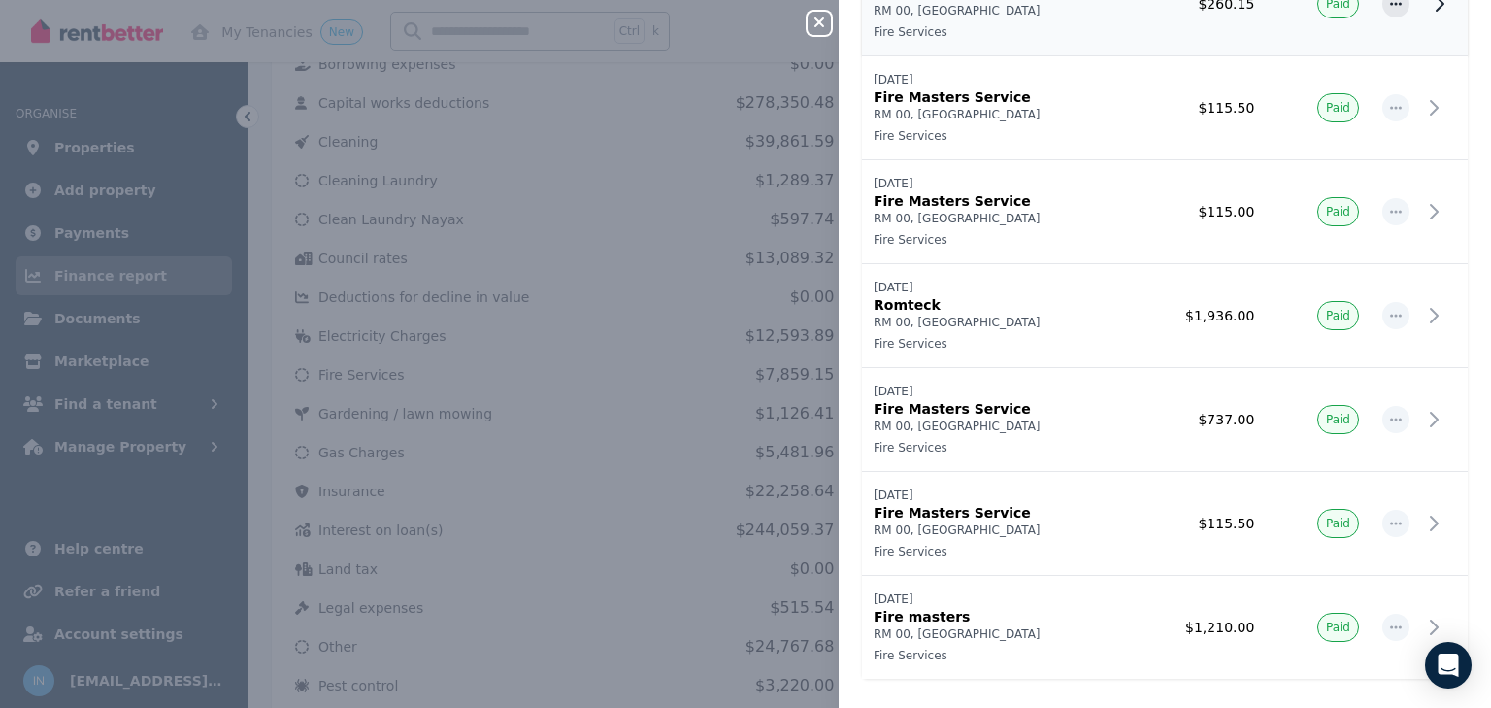
scroll to position [1423, 0]
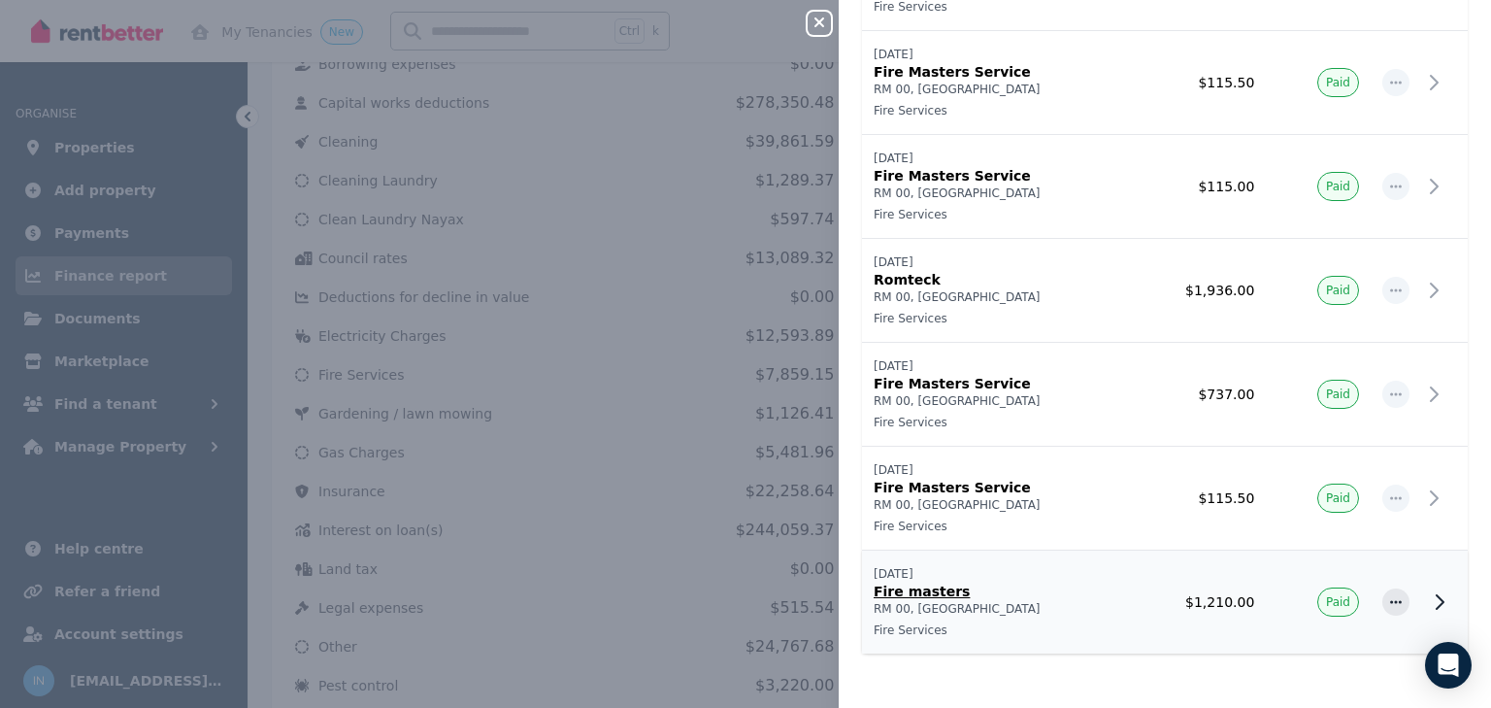
click at [931, 592] on p "Fire masters" at bounding box center [998, 590] width 249 height 19
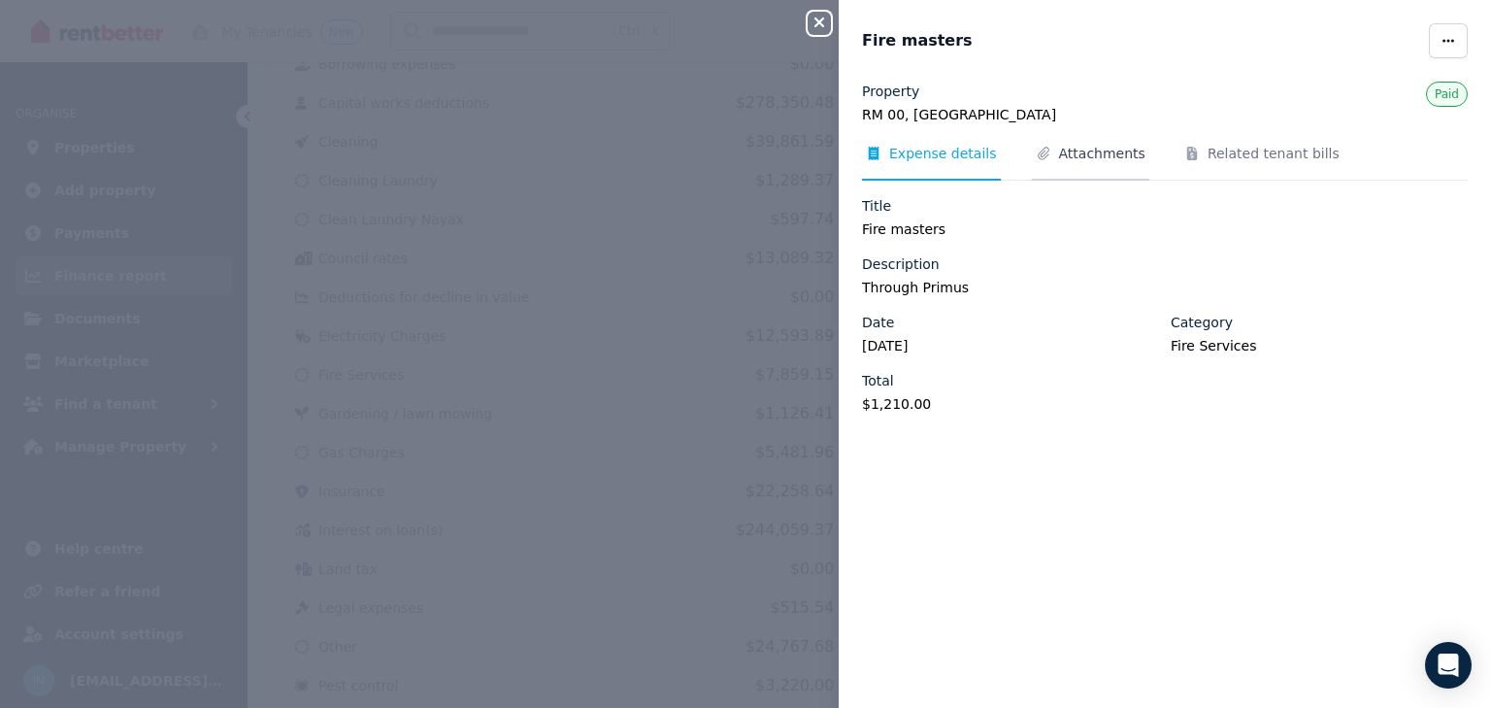
click at [1084, 163] on span "Attachments" at bounding box center [1090, 162] width 117 height 37
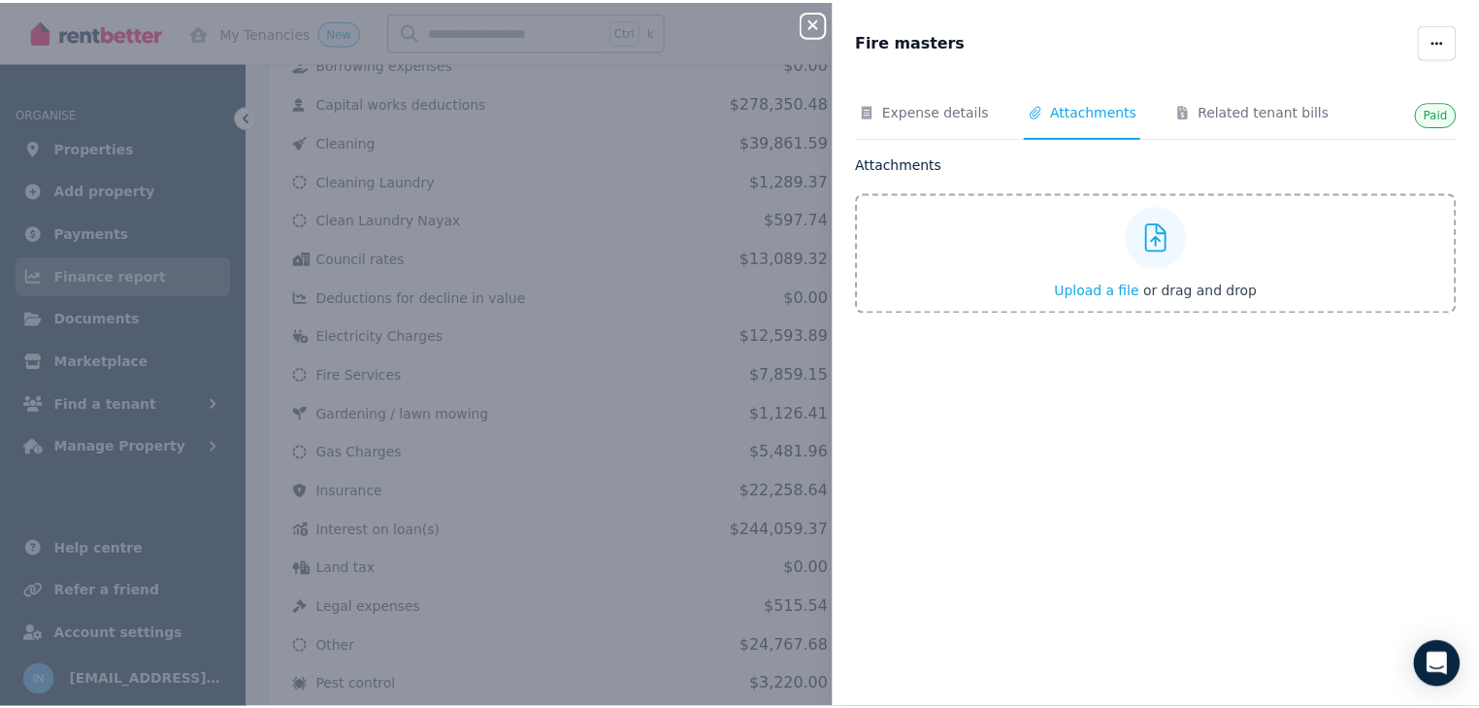
scroll to position [0, 0]
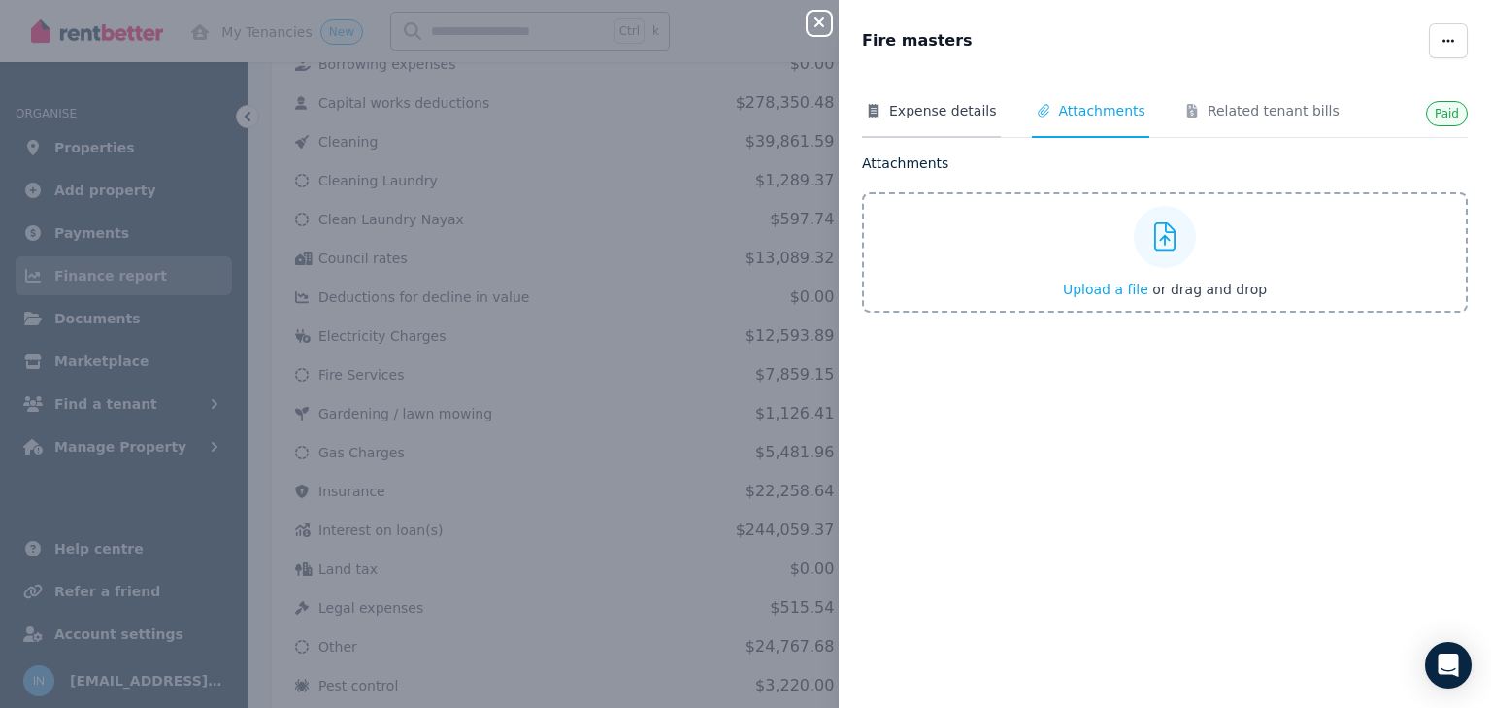
click at [924, 116] on span "Expense details" at bounding box center [943, 110] width 108 height 19
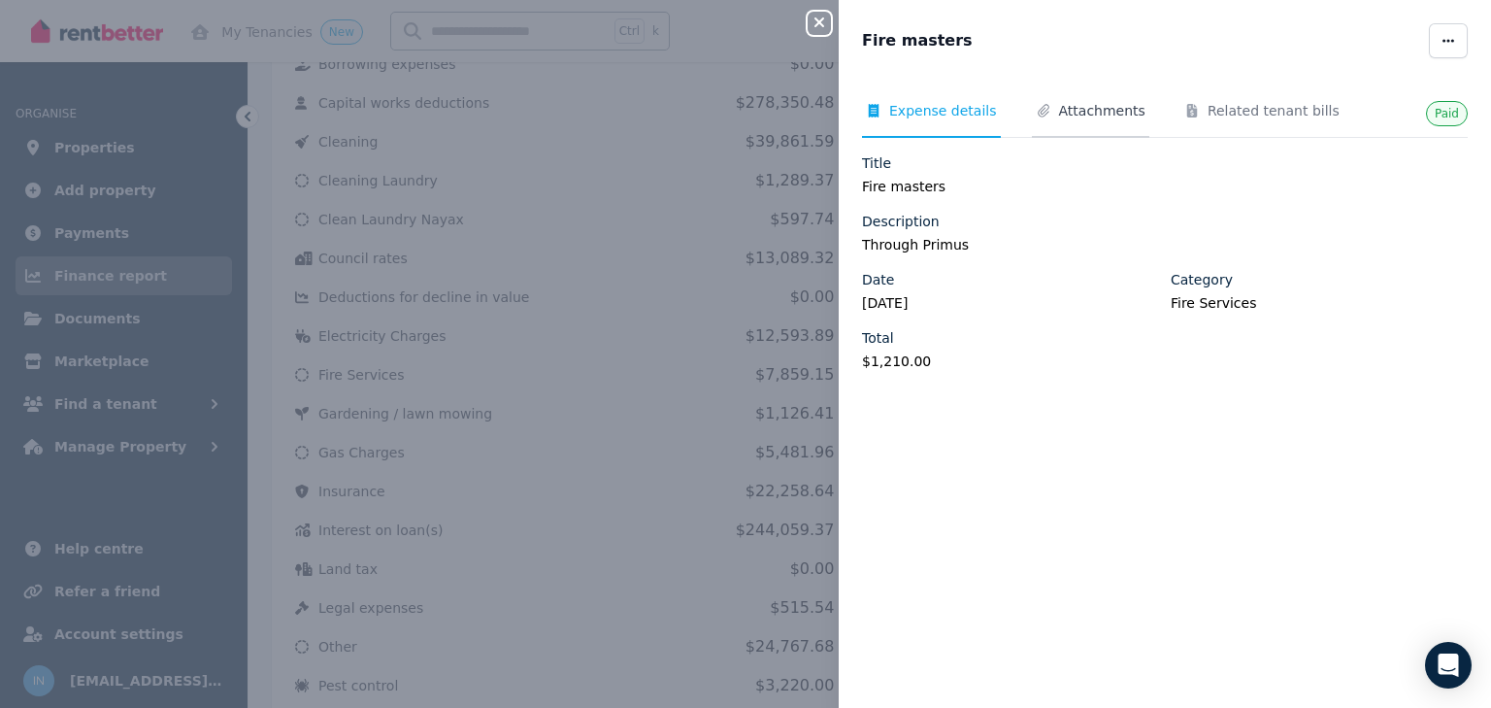
click at [1061, 113] on span "Attachments" at bounding box center [1102, 110] width 86 height 19
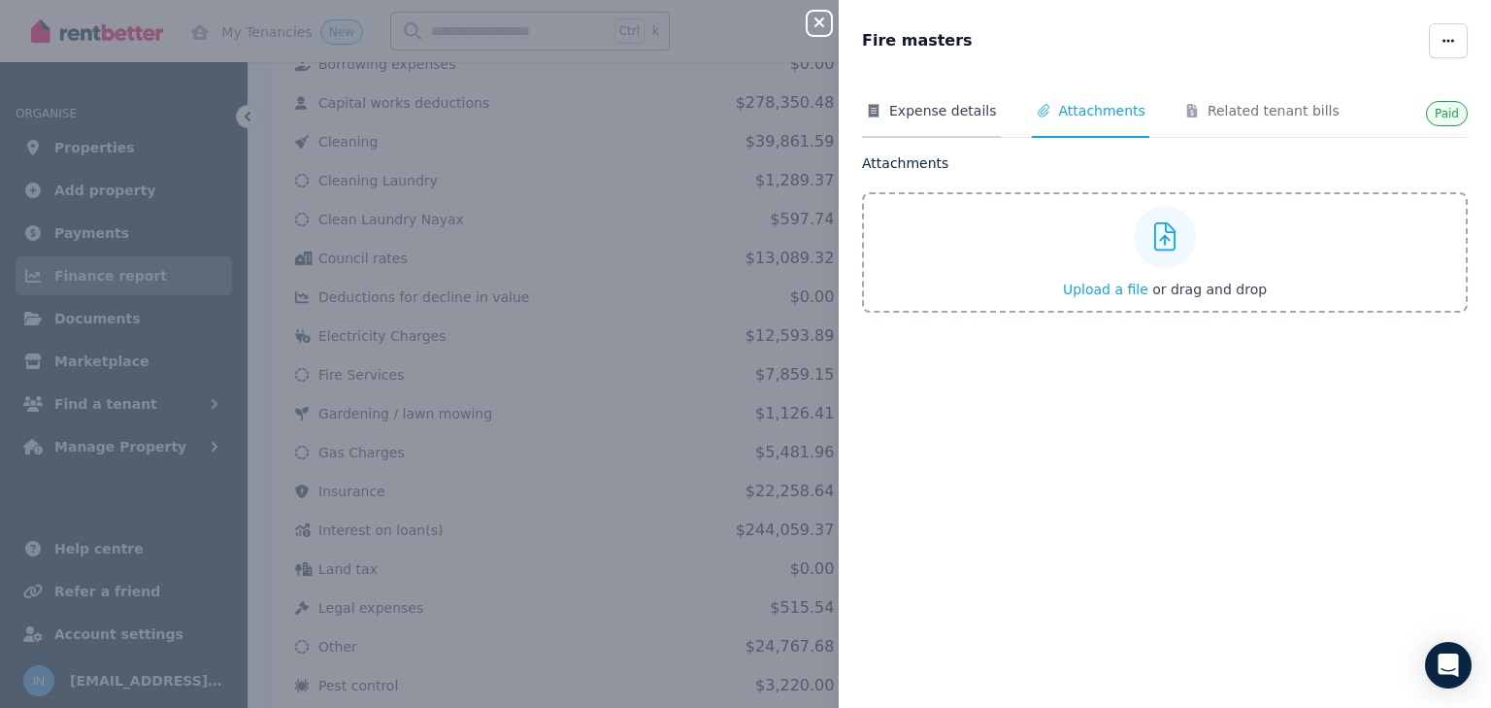
click at [945, 111] on span "Expense details" at bounding box center [943, 110] width 108 height 19
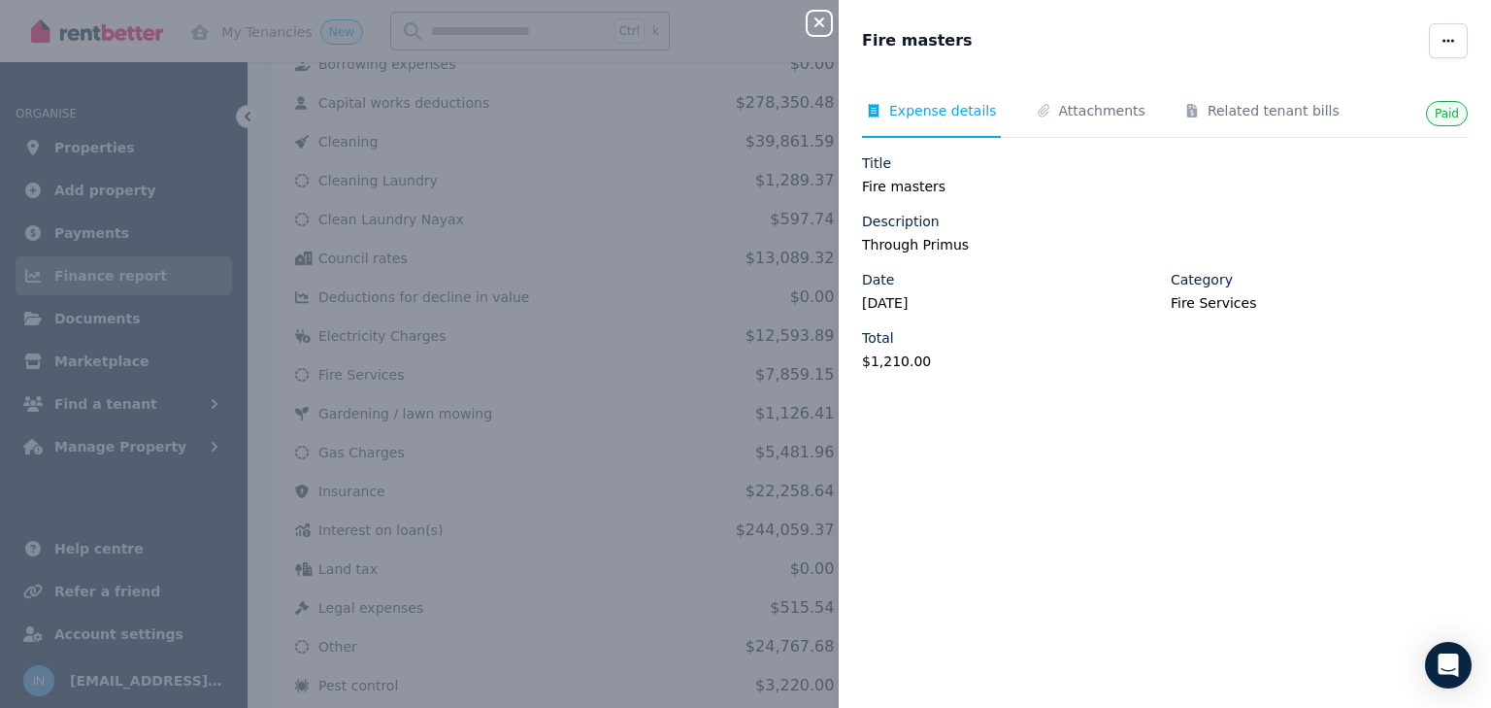
click at [820, 24] on icon "button" at bounding box center [819, 22] width 10 height 10
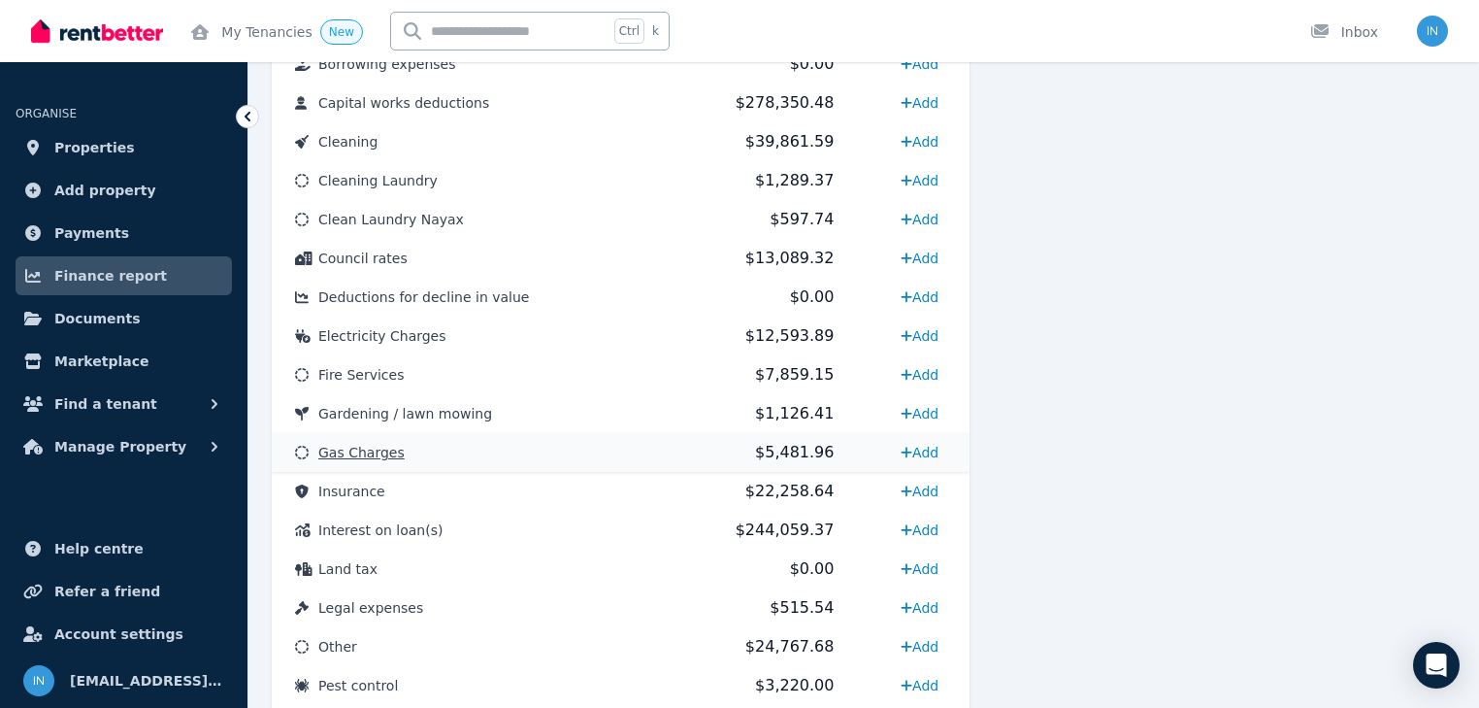
click at [368, 452] on span "Gas Charges" at bounding box center [361, 453] width 86 height 16
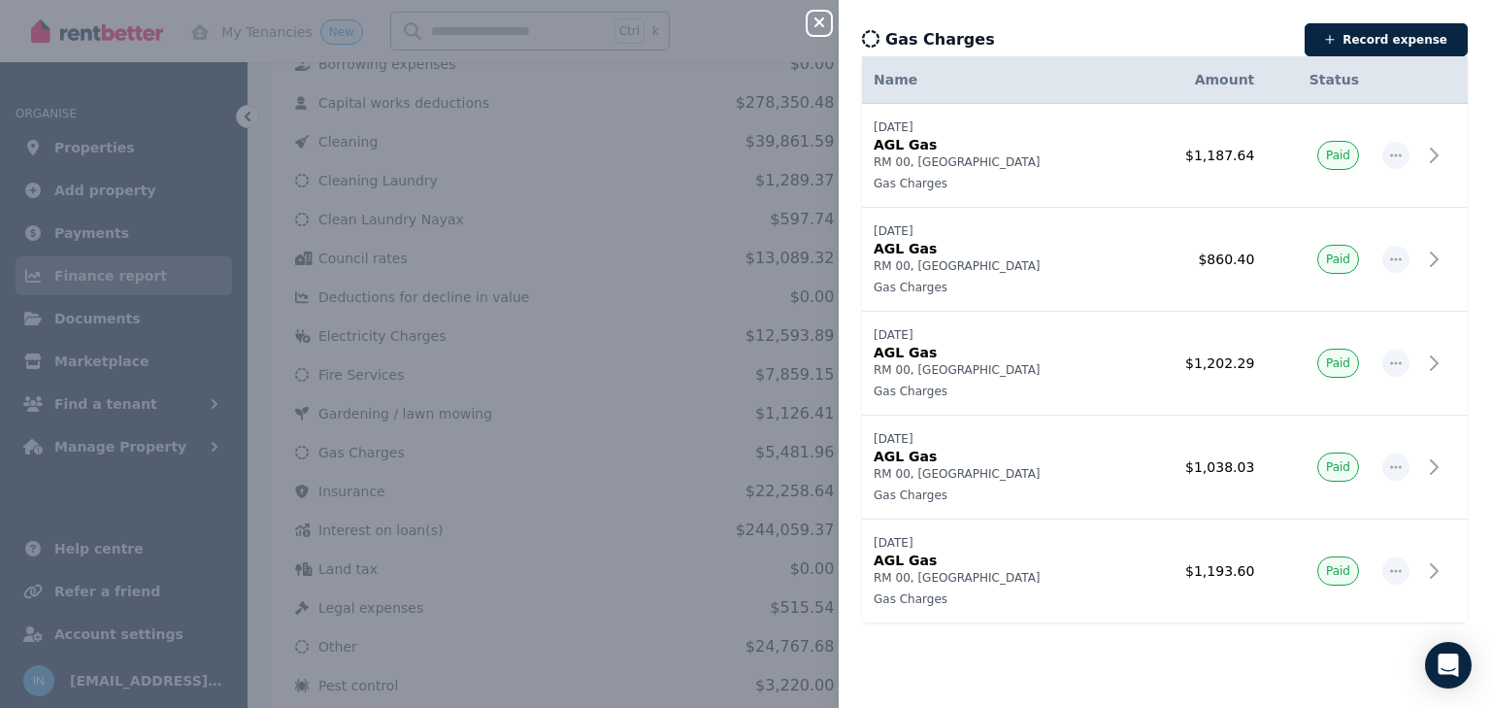
click at [815, 30] on icon "button" at bounding box center [819, 23] width 23 height 16
